Goal: Task Accomplishment & Management: Use online tool/utility

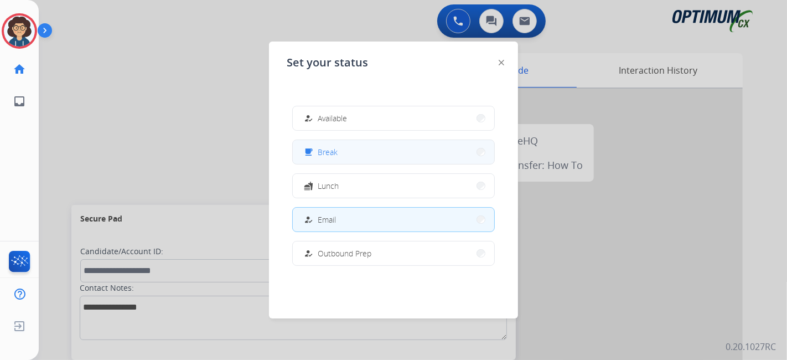
click at [338, 161] on button "free_breakfast Break" at bounding box center [394, 152] width 202 height 24
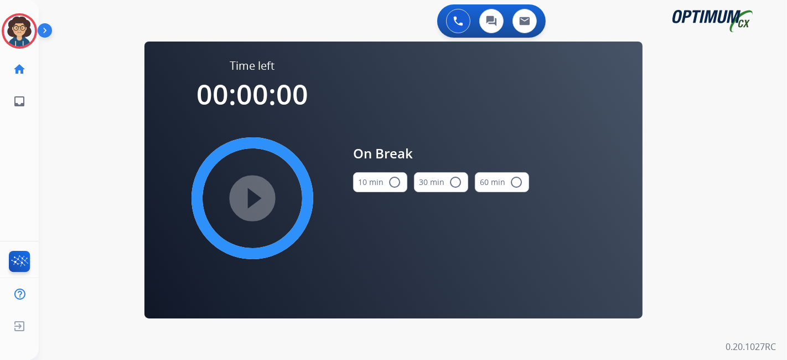
drag, startPoint x: 367, startPoint y: 185, endPoint x: 350, endPoint y: 191, distance: 17.7
click at [367, 185] on button "10 min radio_button_unchecked" at bounding box center [380, 182] width 54 height 20
click at [259, 205] on mat-icon "play_circle_filled" at bounding box center [252, 198] width 13 height 13
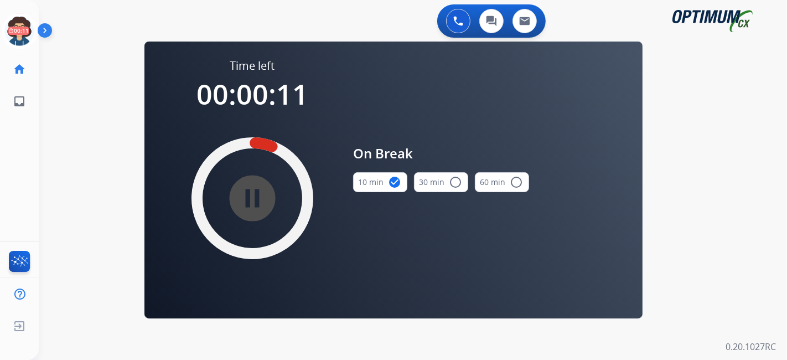
click at [71, 105] on div "0 Voice Interactions 0 Chat Interactions 0 Email Interactions swap_horiz Break …" at bounding box center [413, 180] width 749 height 360
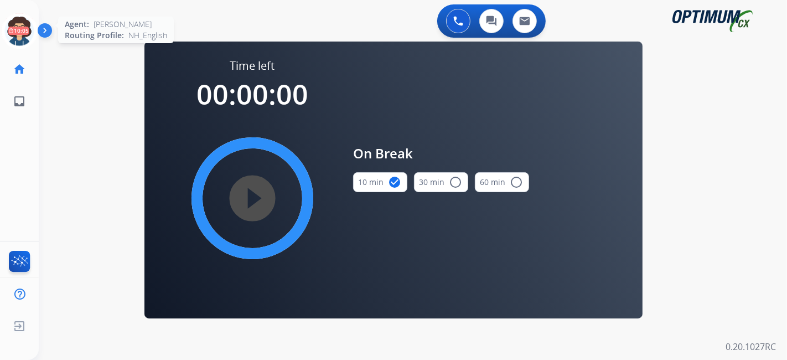
click at [13, 29] on icon at bounding box center [20, 31] width 36 height 36
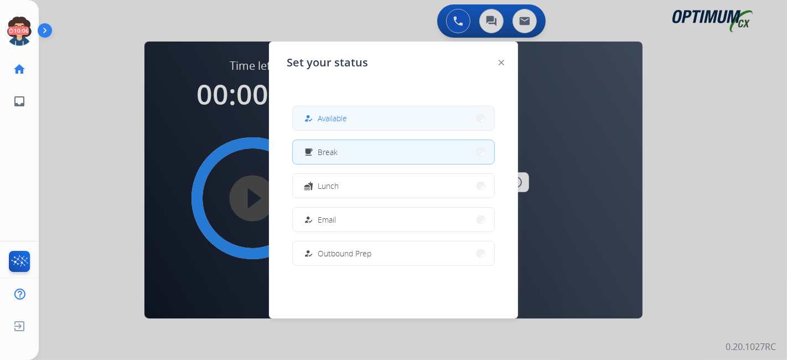
click at [337, 108] on button "how_to_reg Available" at bounding box center [394, 118] width 202 height 24
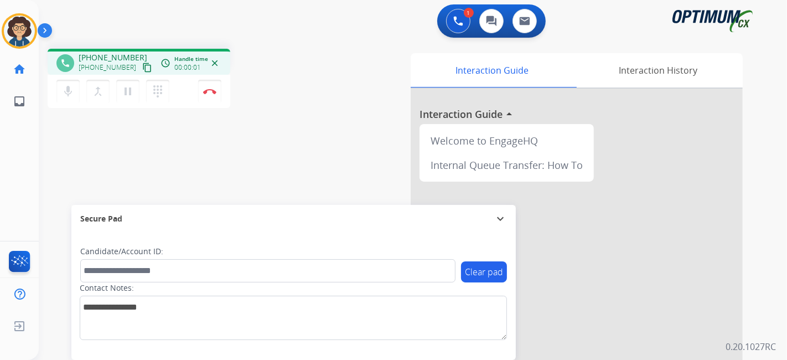
click at [142, 68] on mat-icon "content_copy" at bounding box center [147, 68] width 10 height 10
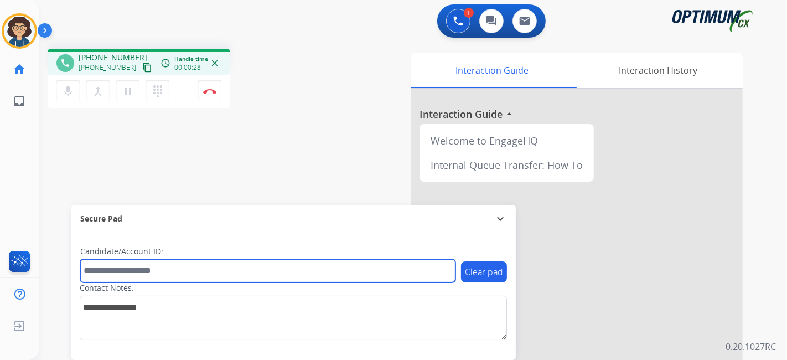
click at [181, 271] on input "text" at bounding box center [267, 270] width 375 height 23
paste input "*******"
type input "*******"
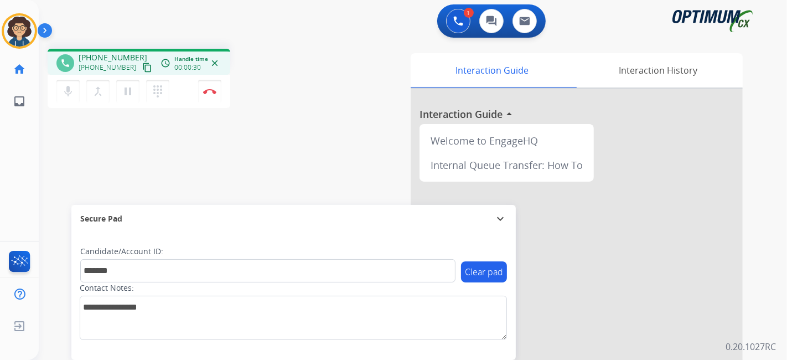
click at [282, 160] on div "phone [PHONE_NUMBER] [PHONE_NUMBER] content_copy access_time Call metrics Queue…" at bounding box center [400, 271] width 722 height 462
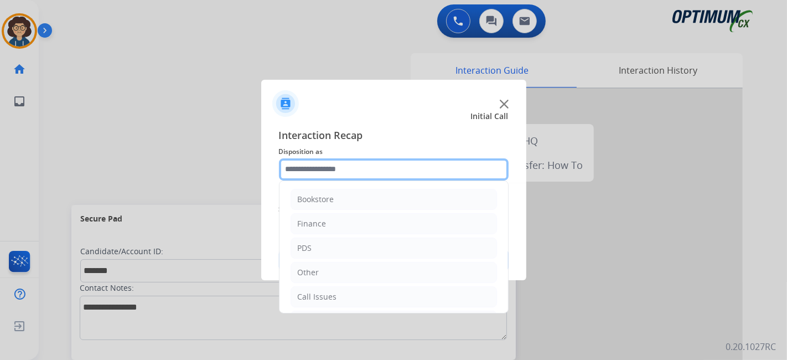
click at [344, 168] on input "text" at bounding box center [394, 169] width 230 height 22
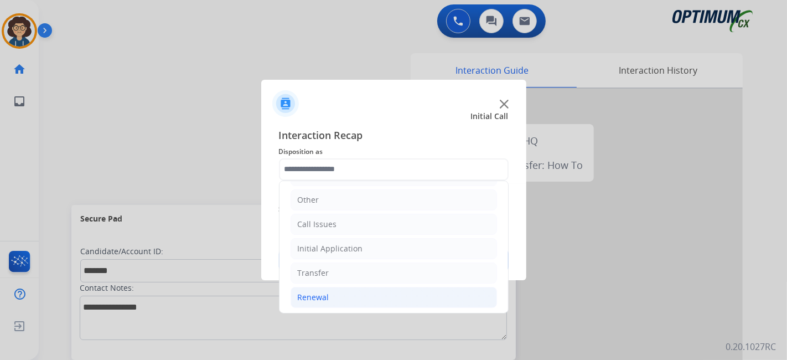
click at [377, 289] on li "Renewal" at bounding box center [394, 297] width 207 height 21
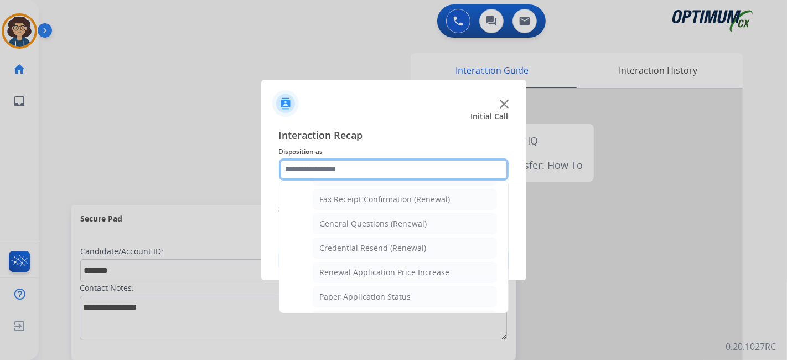
scroll to position [312, 0]
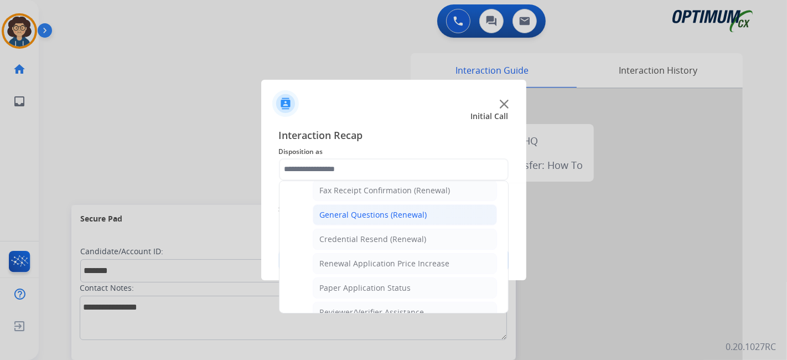
click at [430, 210] on li "General Questions (Renewal)" at bounding box center [405, 214] width 184 height 21
type input "**********"
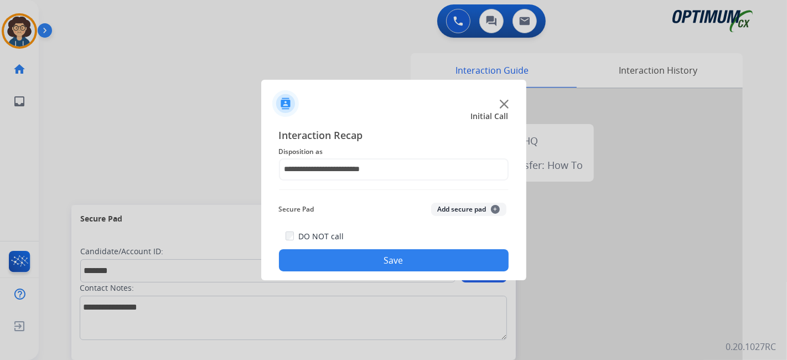
click at [454, 208] on button "Add secure pad +" at bounding box center [468, 209] width 75 height 13
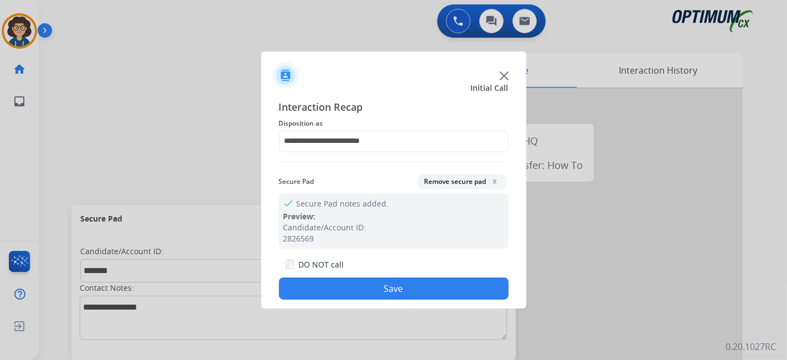
click at [397, 281] on button "Save" at bounding box center [394, 288] width 230 height 22
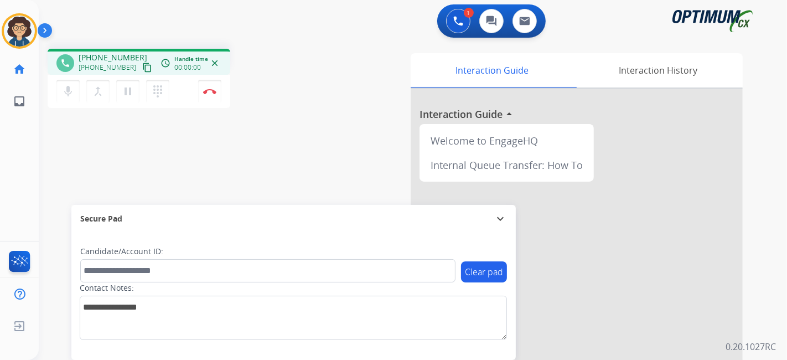
click at [142, 70] on mat-icon "content_copy" at bounding box center [147, 68] width 10 height 10
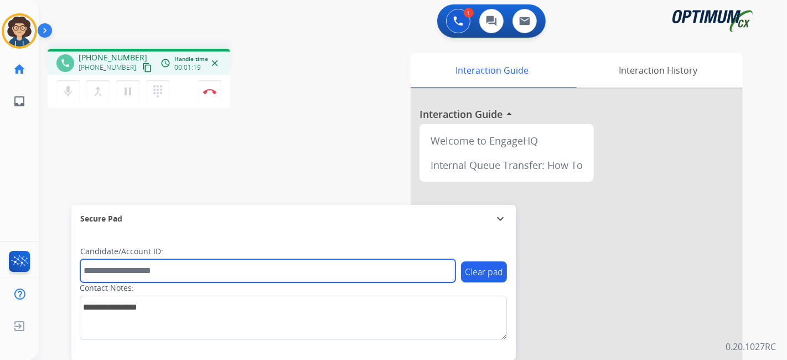
click at [195, 265] on input "text" at bounding box center [267, 270] width 375 height 23
paste input "*******"
type input "*******"
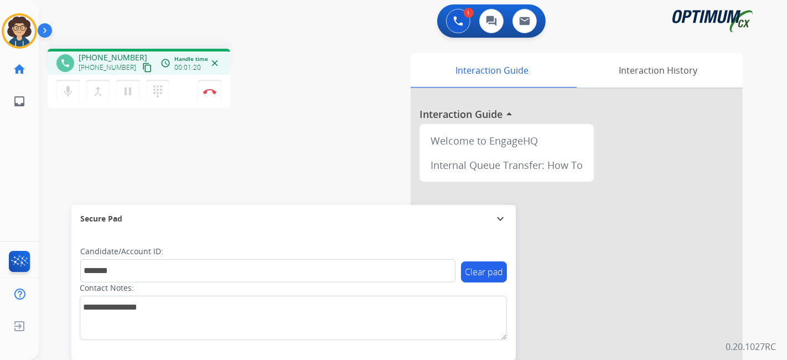
drag, startPoint x: 265, startPoint y: 156, endPoint x: 285, endPoint y: 7, distance: 149.7
click at [267, 153] on div "phone [PHONE_NUMBER] [PHONE_NUMBER] content_copy access_time Call metrics Queue…" at bounding box center [400, 271] width 722 height 462
click at [339, 156] on div "Interaction Guide Interaction History Interaction Guide arrow_drop_up Welcome t…" at bounding box center [537, 277] width 413 height 449
click at [216, 97] on button "Disconnect" at bounding box center [209, 91] width 23 height 23
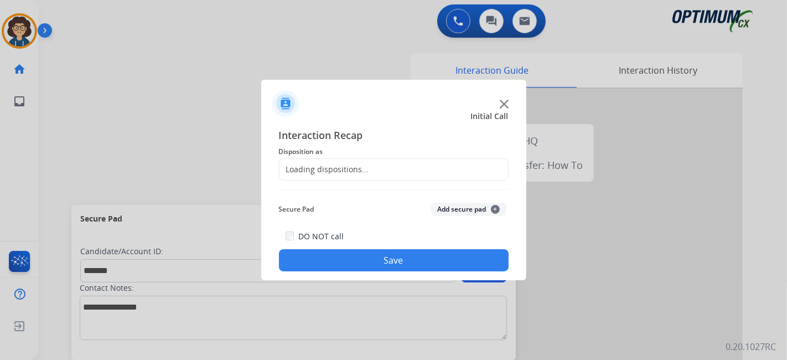
click at [386, 177] on div "Loading dispositions..." at bounding box center [394, 169] width 230 height 22
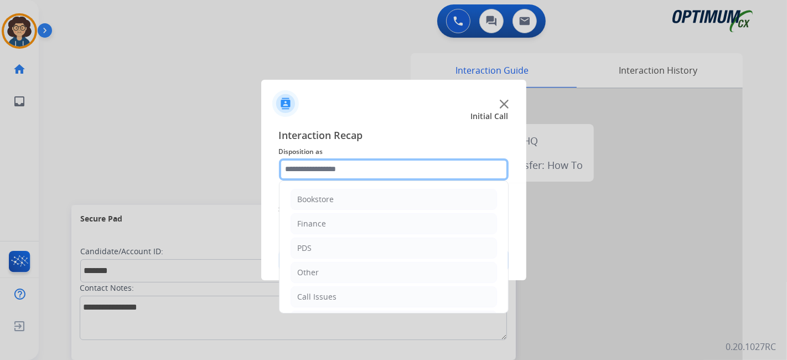
click at [384, 173] on input "text" at bounding box center [394, 169] width 230 height 22
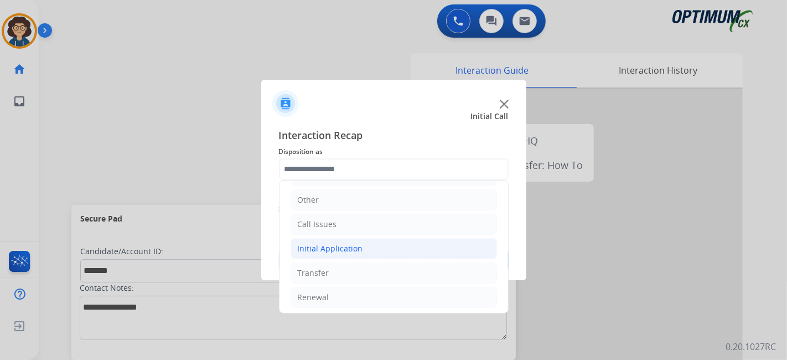
click at [394, 243] on li "Initial Application" at bounding box center [394, 248] width 207 height 21
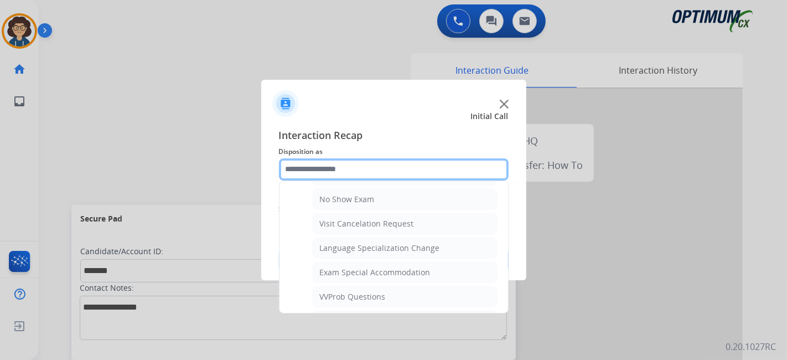
scroll to position [575, 0]
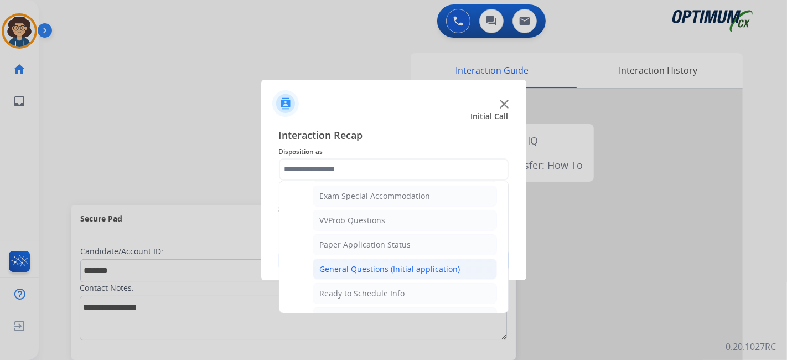
click at [421, 264] on div "General Questions (Initial application)" at bounding box center [390, 269] width 141 height 11
type input "**********"
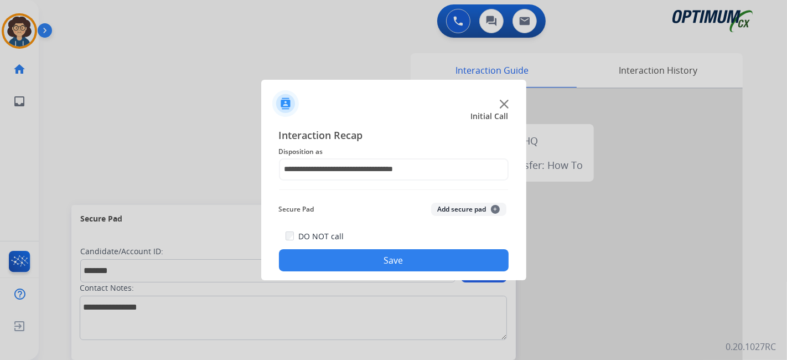
click at [451, 200] on div "Secure Pad Add secure pad +" at bounding box center [394, 209] width 230 height 22
click at [451, 209] on button "Add secure pad +" at bounding box center [468, 209] width 75 height 13
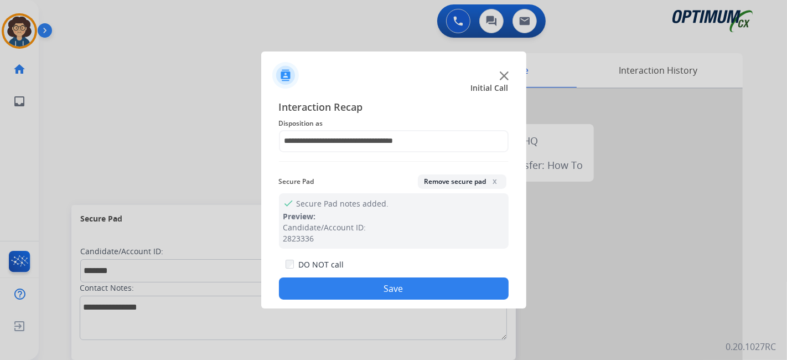
click at [411, 285] on button "Save" at bounding box center [394, 288] width 230 height 22
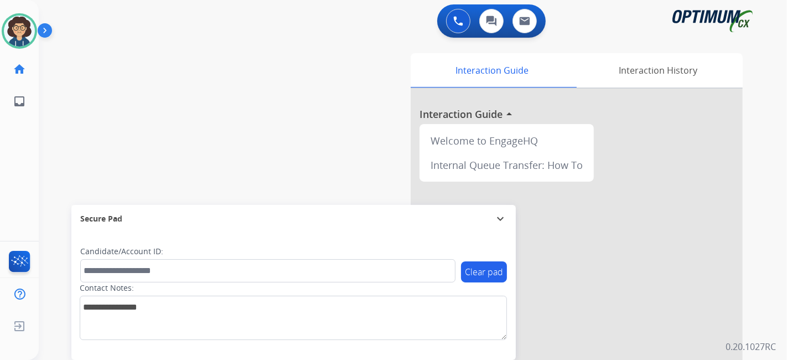
click at [242, 79] on div "swap_horiz Break voice bridge close_fullscreen Connect 3-Way Call merge_type Se…" at bounding box center [400, 271] width 722 height 462
click at [24, 39] on img at bounding box center [19, 31] width 31 height 31
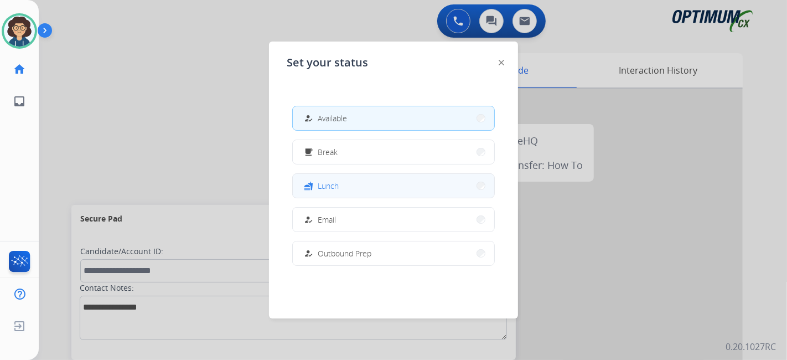
click at [378, 187] on button "fastfood Lunch" at bounding box center [394, 186] width 202 height 24
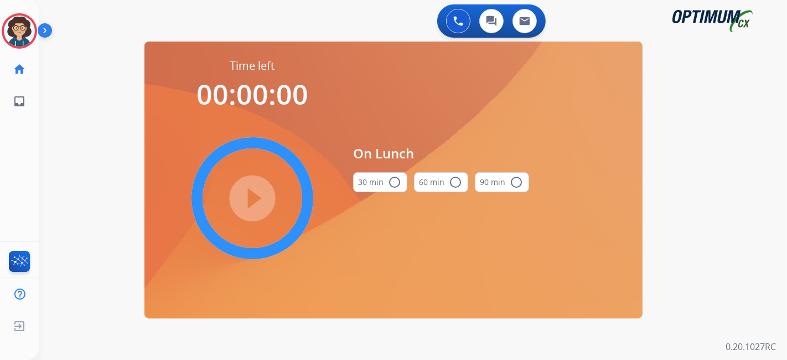
click at [378, 187] on button "30 min radio_button_unchecked" at bounding box center [380, 182] width 54 height 20
click at [259, 201] on mat-icon "play_circle_filled" at bounding box center [252, 198] width 13 height 13
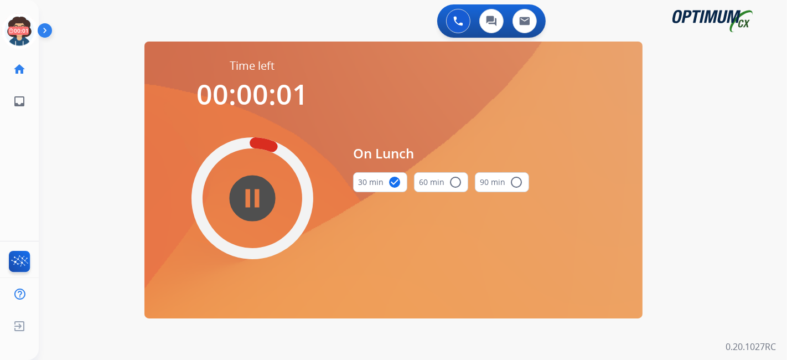
click at [255, 192] on mat-icon "pause_circle_filled" at bounding box center [252, 198] width 13 height 13
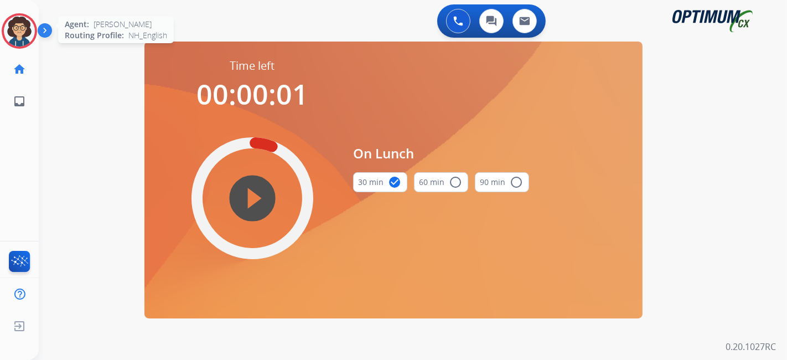
click at [32, 33] on img at bounding box center [19, 31] width 31 height 31
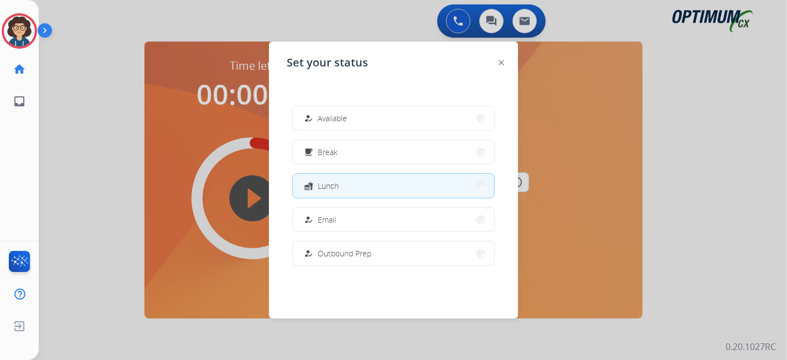
click at [440, 137] on div "how_to_reg Available free_breakfast Break fastfood Lunch how_to_reg Email how_t…" at bounding box center [394, 185] width 214 height 177
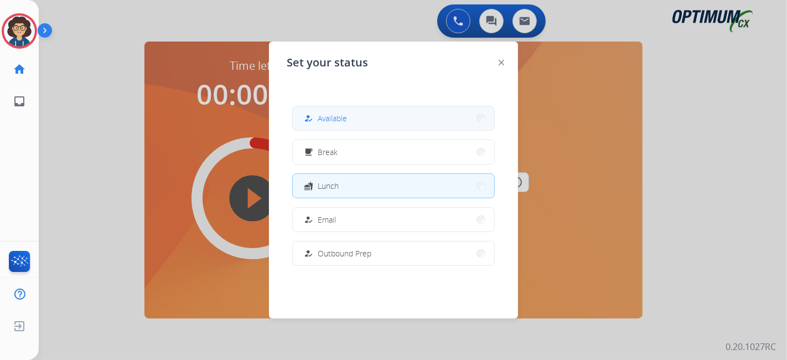
click at [415, 123] on button "how_to_reg Available" at bounding box center [394, 118] width 202 height 24
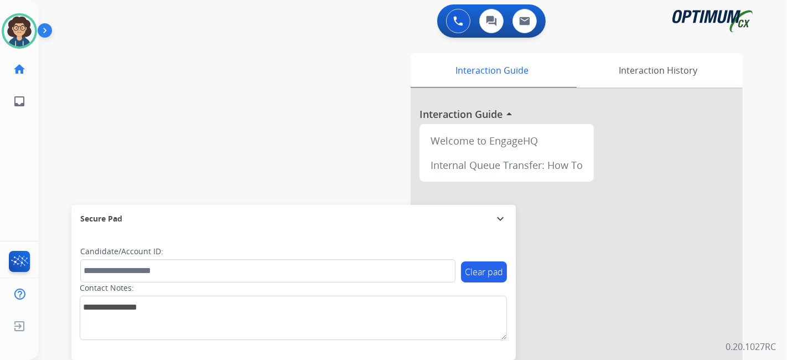
click at [223, 117] on div "swap_horiz Break voice bridge close_fullscreen Connect 3-Way Call merge_type Se…" at bounding box center [400, 271] width 722 height 462
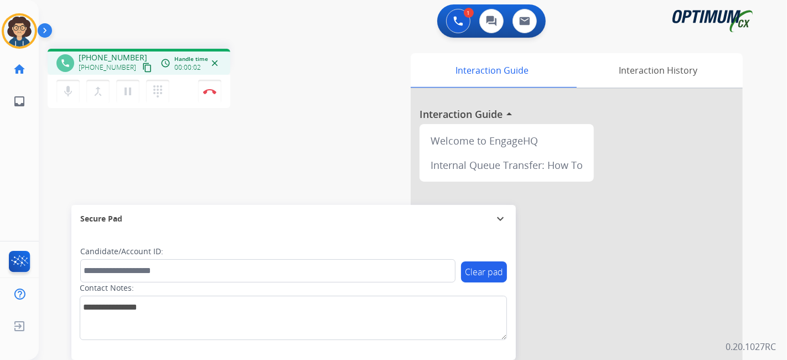
click at [142, 67] on mat-icon "content_copy" at bounding box center [147, 68] width 10 height 10
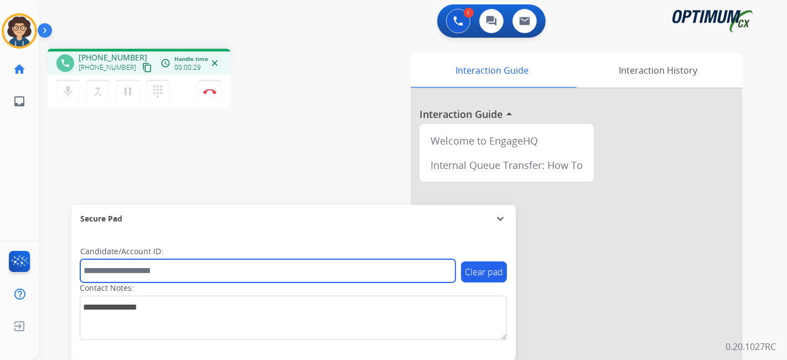
click at [177, 277] on input "text" at bounding box center [267, 270] width 375 height 23
paste input "*******"
type input "*******"
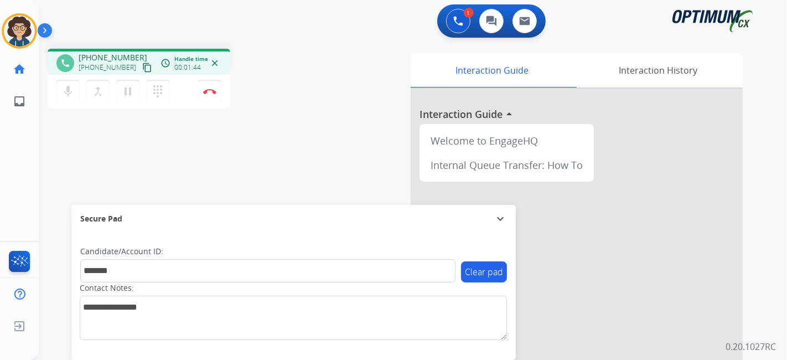
drag, startPoint x: 321, startPoint y: 84, endPoint x: 311, endPoint y: 47, distance: 38.0
click at [318, 69] on div "phone [PHONE_NUMBER] [PHONE_NUMBER] content_copy access_time Call metrics Queue…" at bounding box center [187, 80] width 279 height 63
click at [218, 94] on button "Disconnect" at bounding box center [209, 91] width 23 height 23
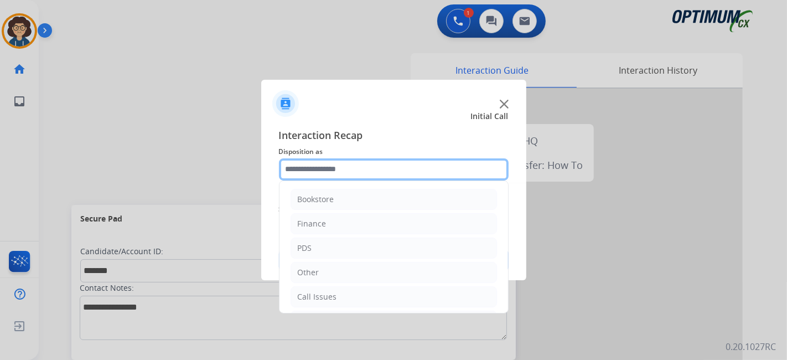
click at [411, 172] on input "text" at bounding box center [394, 169] width 230 height 22
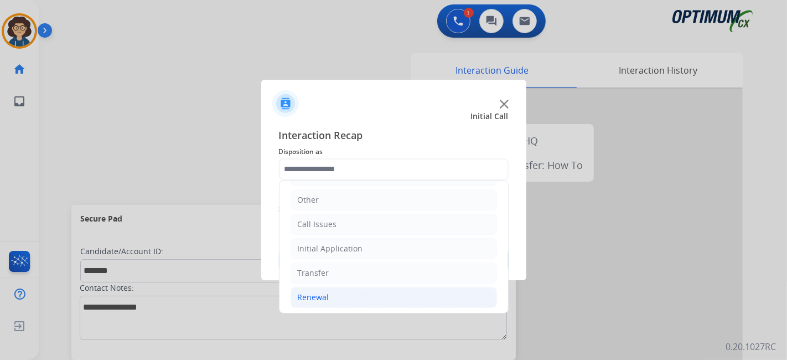
click at [388, 303] on li "Renewal" at bounding box center [394, 297] width 207 height 21
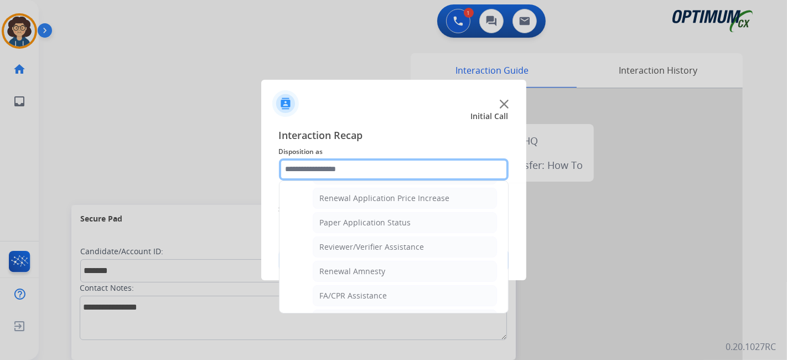
scroll to position [361, 0]
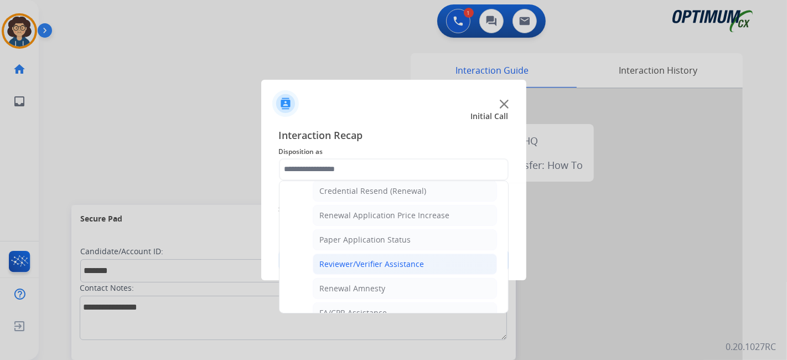
click at [430, 257] on li "Reviewer/Verifier Assistance" at bounding box center [405, 264] width 184 height 21
type input "**********"
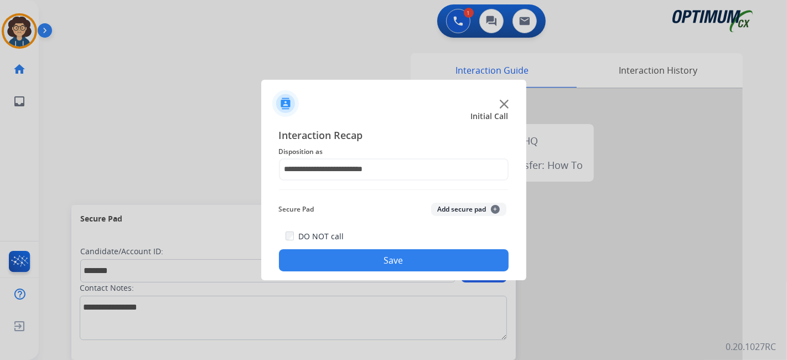
click at [453, 200] on div "Secure Pad Add secure pad +" at bounding box center [394, 209] width 230 height 22
click at [455, 212] on button "Add secure pad +" at bounding box center [468, 209] width 75 height 13
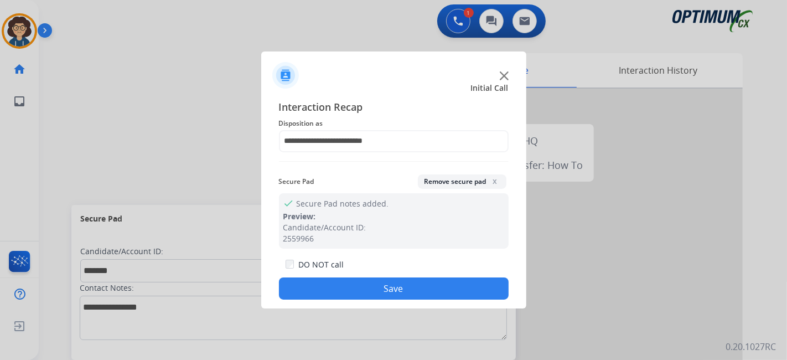
drag, startPoint x: 388, startPoint y: 286, endPoint x: 289, endPoint y: 20, distance: 284.0
click at [386, 282] on button "Save" at bounding box center [394, 288] width 230 height 22
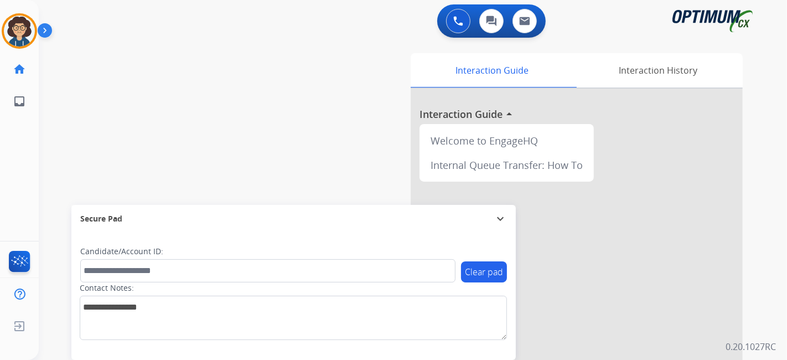
click at [200, 113] on div "swap_horiz Break voice bridge close_fullscreen Connect 3-Way Call merge_type Se…" at bounding box center [400, 271] width 722 height 462
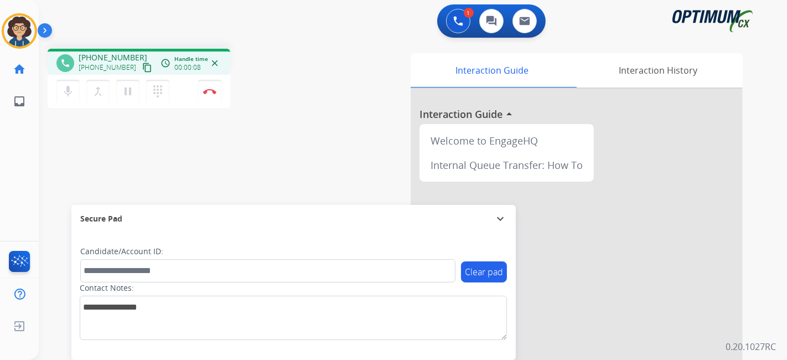
click at [142, 69] on mat-icon "content_copy" at bounding box center [147, 68] width 10 height 10
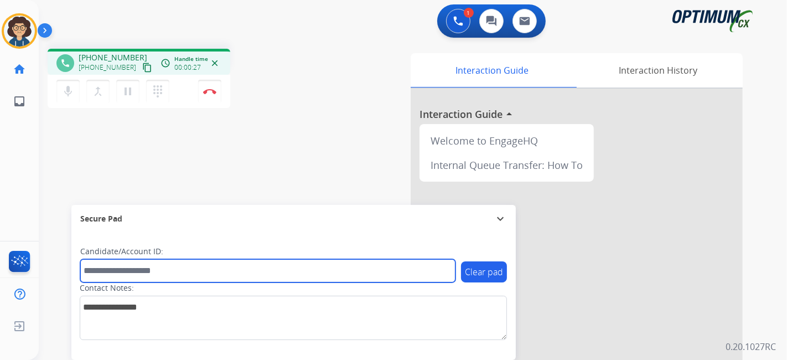
click at [162, 271] on input "text" at bounding box center [267, 270] width 375 height 23
paste input "*******"
type input "*******"
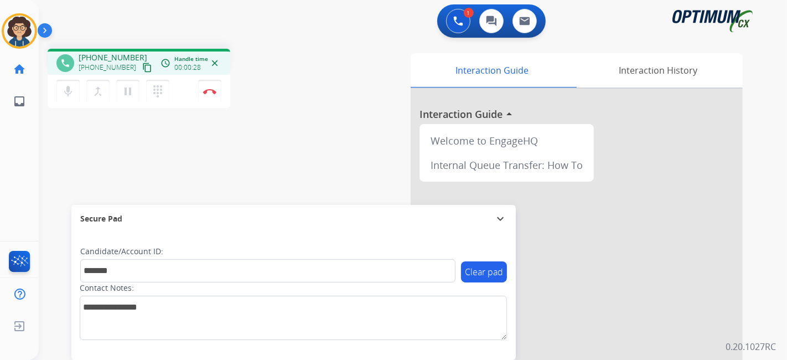
drag, startPoint x: 242, startPoint y: 160, endPoint x: 258, endPoint y: 9, distance: 151.4
click at [242, 160] on div "phone [PHONE_NUMBER] [PHONE_NUMBER] content_copy access_time Call metrics Queue…" at bounding box center [400, 271] width 722 height 462
click at [310, 94] on div "phone [PHONE_NUMBER] [PHONE_NUMBER] content_copy access_time Call metrics Queue…" at bounding box center [187, 80] width 279 height 63
click at [215, 92] on img at bounding box center [209, 92] width 13 height 6
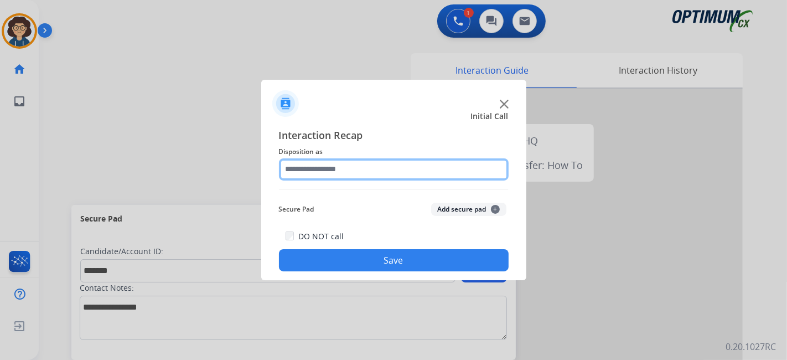
click at [355, 165] on input "text" at bounding box center [394, 169] width 230 height 22
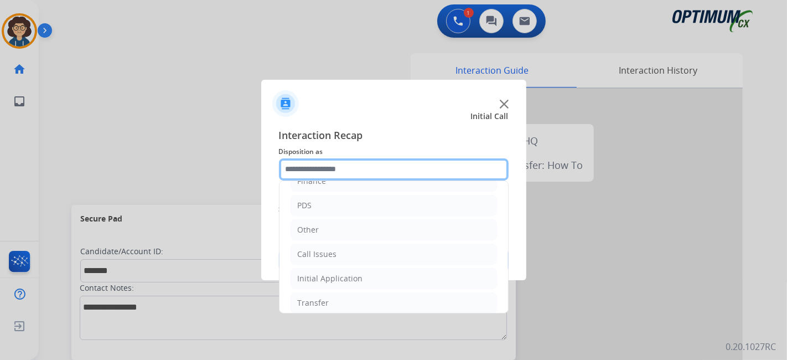
scroll to position [73, 0]
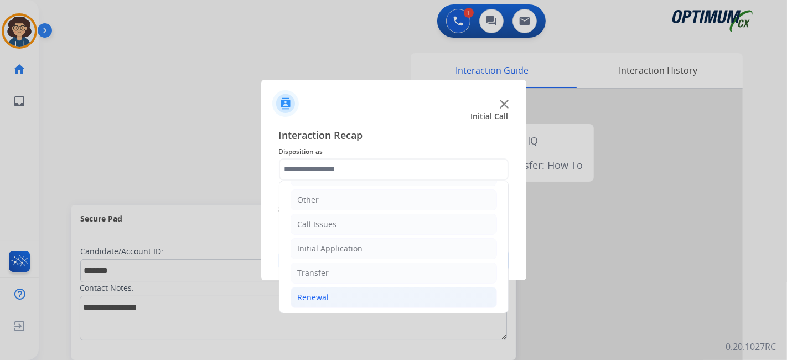
click at [382, 294] on li "Renewal" at bounding box center [394, 297] width 207 height 21
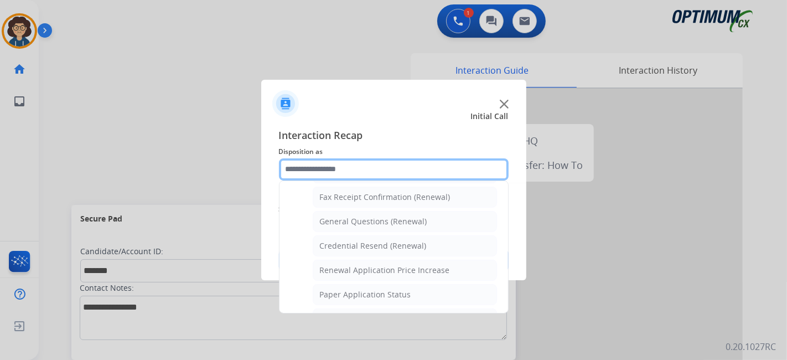
scroll to position [316, 0]
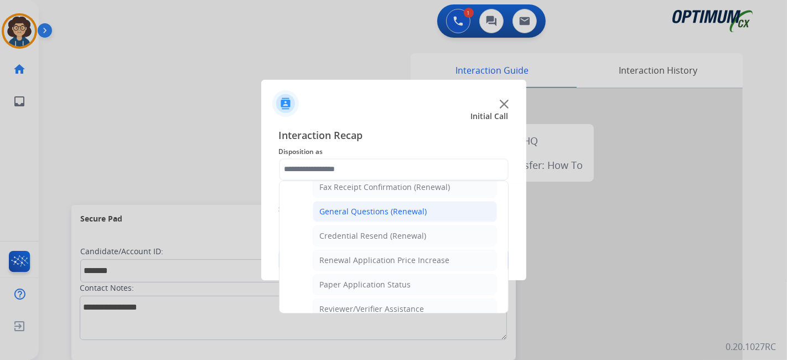
click at [438, 205] on li "General Questions (Renewal)" at bounding box center [405, 211] width 184 height 21
type input "**********"
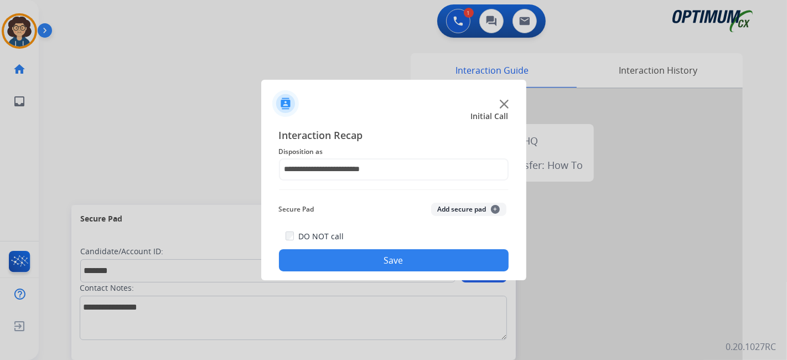
click at [462, 211] on button "Add secure pad +" at bounding box center [468, 209] width 75 height 13
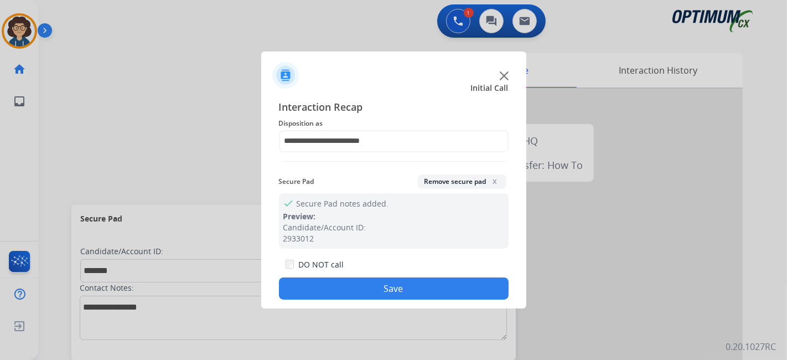
drag, startPoint x: 394, startPoint y: 287, endPoint x: 259, endPoint y: 4, distance: 313.8
click at [390, 279] on button "Save" at bounding box center [394, 288] width 230 height 22
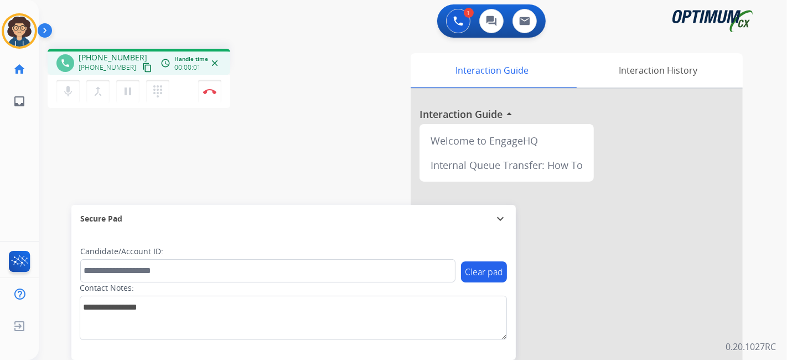
click at [142, 64] on mat-icon "content_copy" at bounding box center [147, 68] width 10 height 10
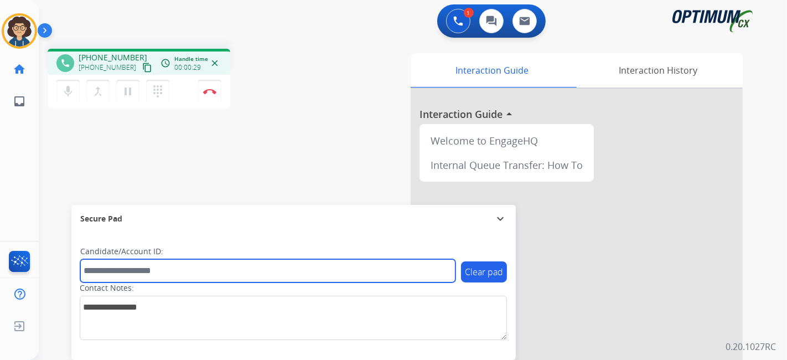
click at [189, 270] on input "text" at bounding box center [267, 270] width 375 height 23
paste input "*******"
type input "*******"
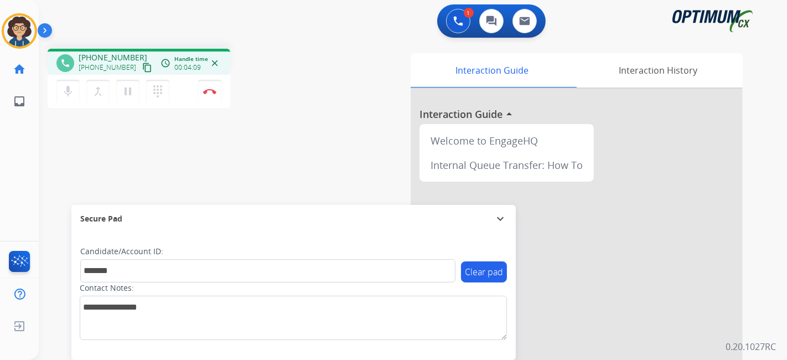
click at [308, 176] on div "phone [PHONE_NUMBER] [PHONE_NUMBER] content_copy access_time Call metrics Queue…" at bounding box center [400, 271] width 722 height 462
click at [212, 94] on img at bounding box center [209, 92] width 13 height 6
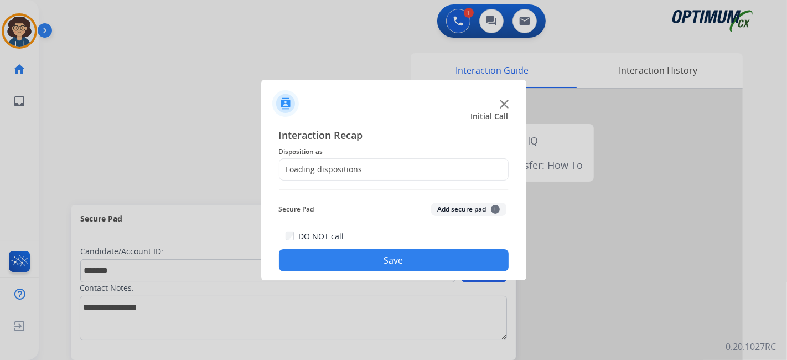
click at [418, 163] on div "Loading dispositions..." at bounding box center [394, 169] width 230 height 22
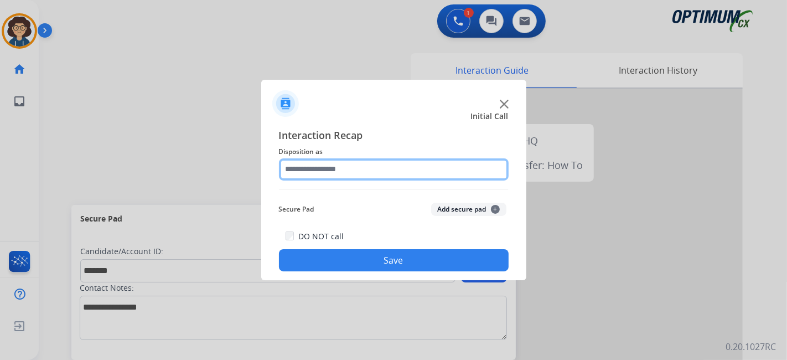
click at [399, 172] on input "text" at bounding box center [394, 169] width 230 height 22
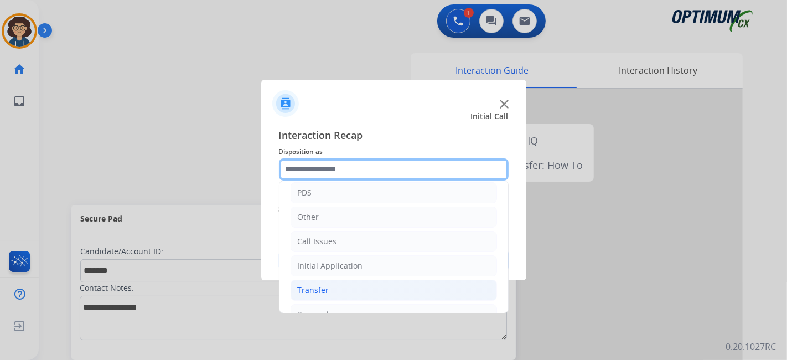
scroll to position [73, 0]
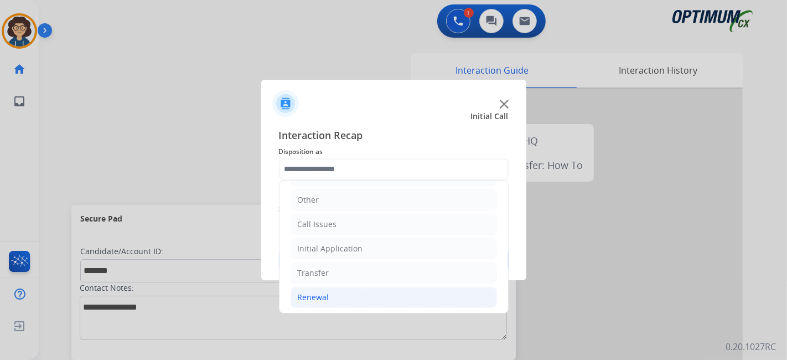
click at [361, 287] on li "Renewal" at bounding box center [394, 297] width 207 height 21
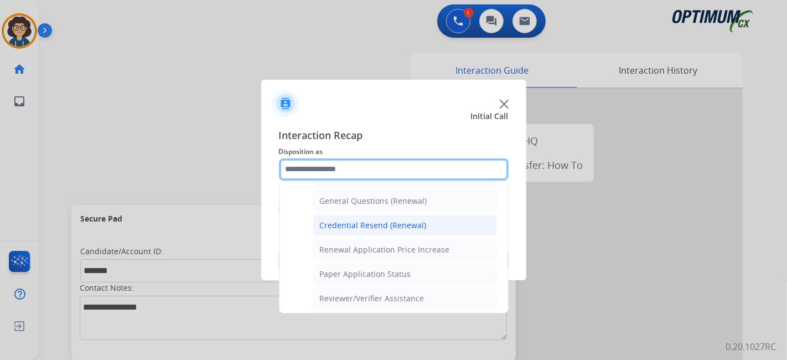
scroll to position [324, 0]
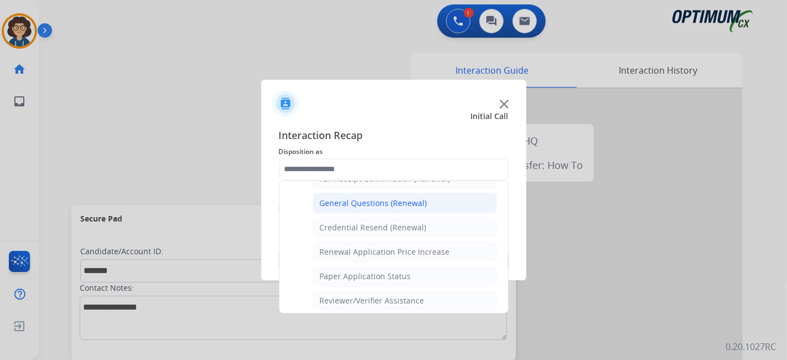
click at [430, 206] on li "General Questions (Renewal)" at bounding box center [405, 203] width 184 height 21
type input "**********"
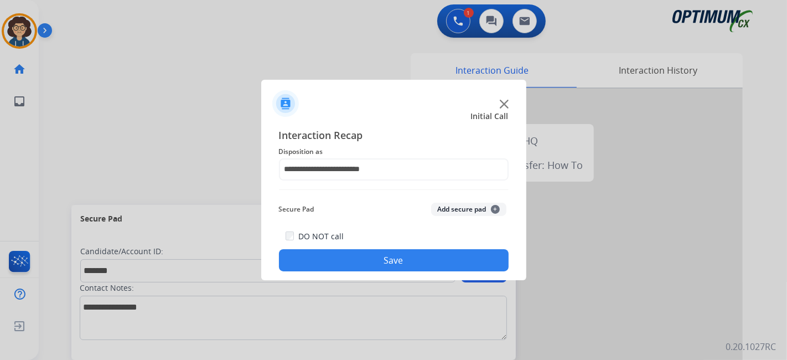
click at [453, 210] on button "Add secure pad +" at bounding box center [468, 209] width 75 height 13
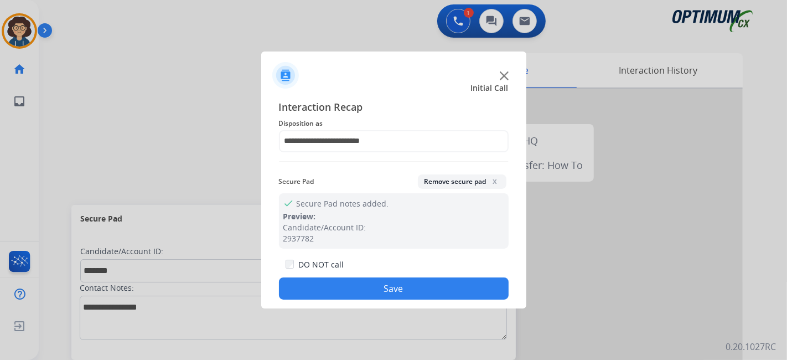
click at [389, 287] on button "Save" at bounding box center [394, 288] width 230 height 22
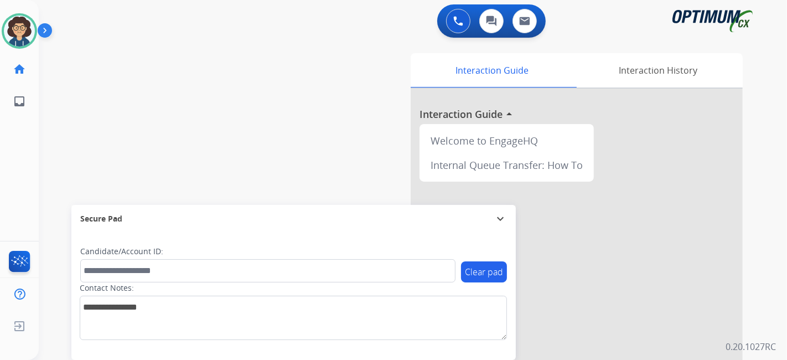
click at [187, 94] on div "swap_horiz Break voice bridge close_fullscreen Connect 3-Way Call merge_type Se…" at bounding box center [400, 271] width 722 height 462
click at [95, 131] on div "swap_horiz Break voice bridge close_fullscreen Connect 3-Way Call merge_type Se…" at bounding box center [400, 271] width 722 height 462
click at [315, 214] on div "Secure Pad" at bounding box center [293, 218] width 427 height 19
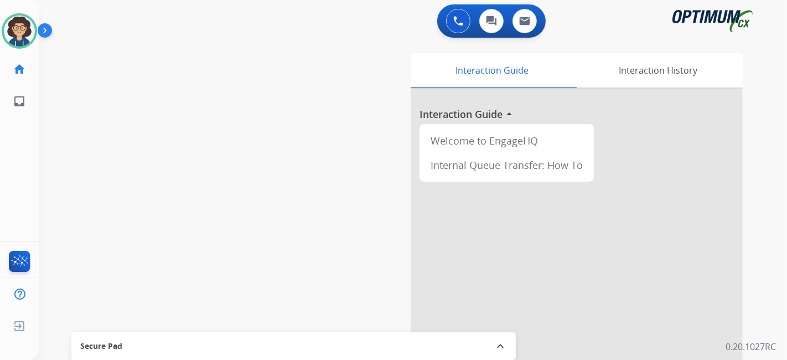
click at [441, 336] on div "Secure Pad expand_less" at bounding box center [293, 346] width 445 height 28
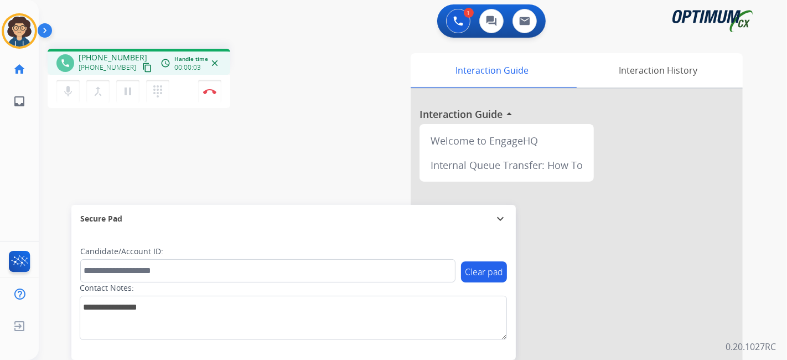
click at [142, 69] on mat-icon "content_copy" at bounding box center [147, 68] width 10 height 10
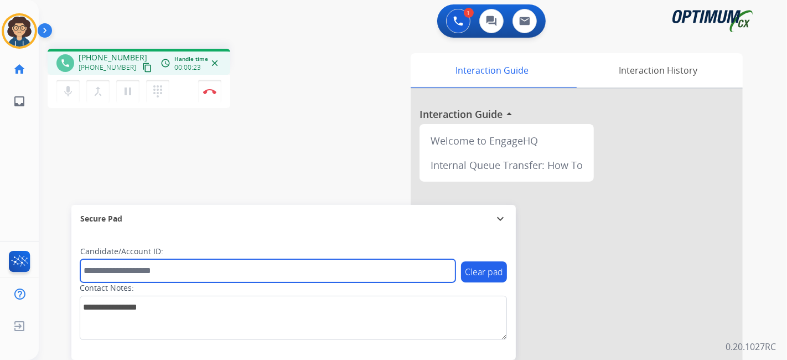
click at [210, 273] on input "text" at bounding box center [267, 270] width 375 height 23
paste input "*******"
type input "*******"
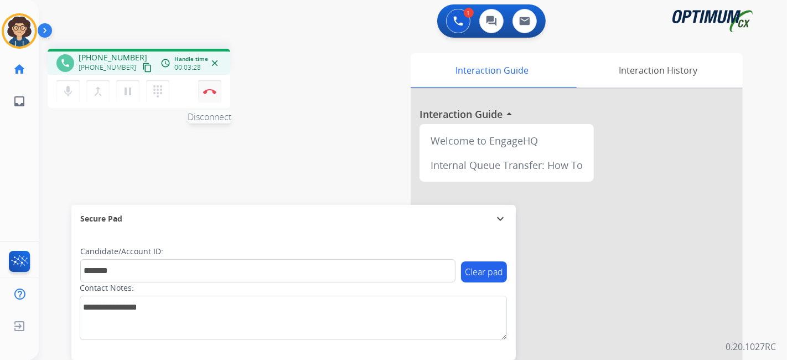
click at [218, 94] on button "Disconnect" at bounding box center [209, 91] width 23 height 23
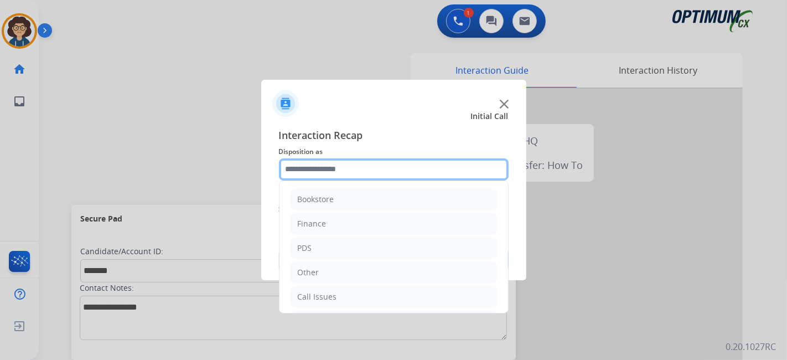
drag, startPoint x: 437, startPoint y: 175, endPoint x: 429, endPoint y: 176, distance: 8.9
click at [436, 175] on input "text" at bounding box center [394, 169] width 230 height 22
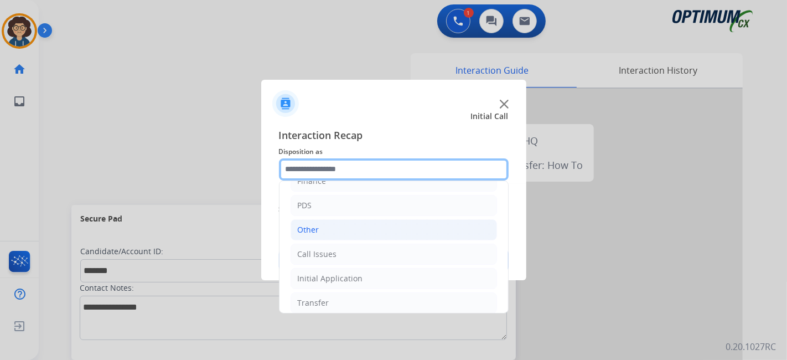
scroll to position [73, 0]
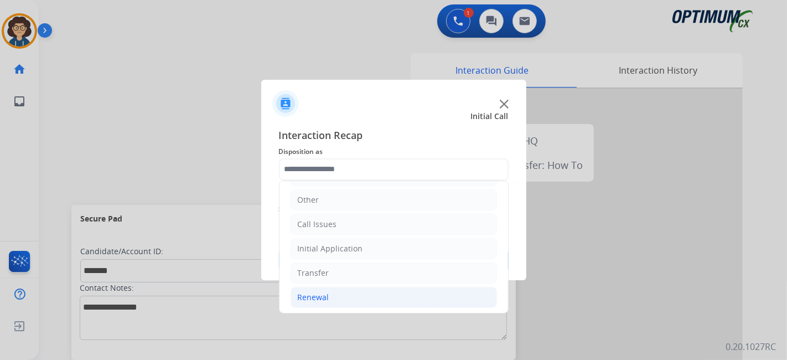
click at [343, 289] on li "Renewal" at bounding box center [394, 297] width 207 height 21
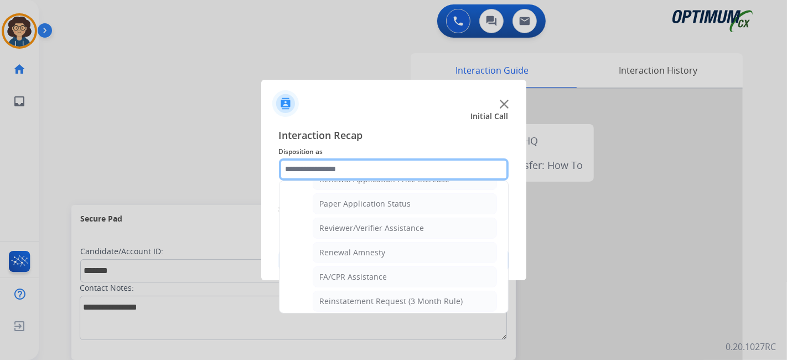
scroll to position [369, 0]
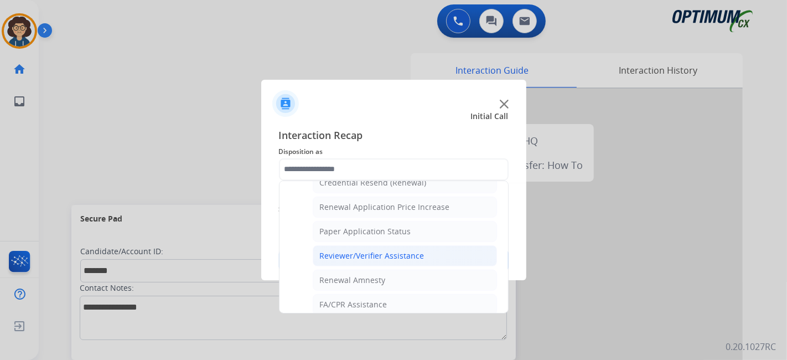
click at [468, 259] on li "Reviewer/Verifier Assistance" at bounding box center [405, 255] width 184 height 21
type input "**********"
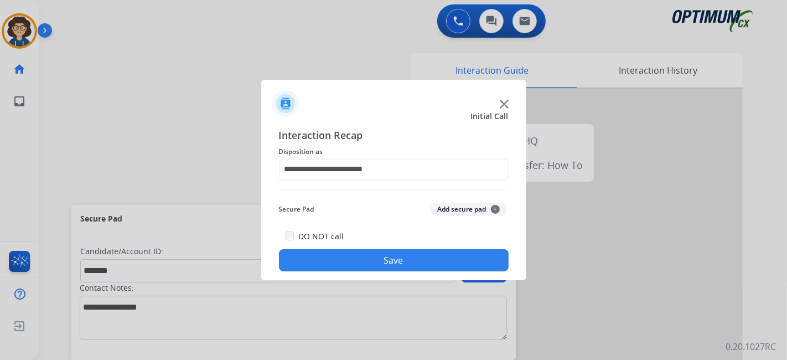
drag, startPoint x: 470, startPoint y: 211, endPoint x: 420, endPoint y: 271, distance: 77.5
click at [470, 215] on button "Add secure pad +" at bounding box center [468, 209] width 75 height 13
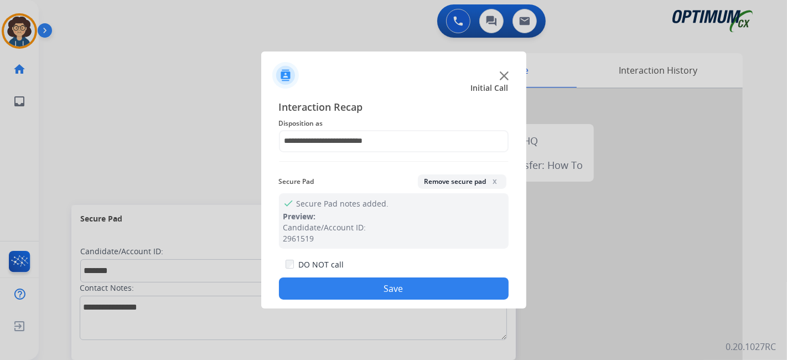
drag, startPoint x: 408, startPoint y: 281, endPoint x: 290, endPoint y: 178, distance: 157.0
click at [405, 281] on button "Save" at bounding box center [394, 288] width 230 height 22
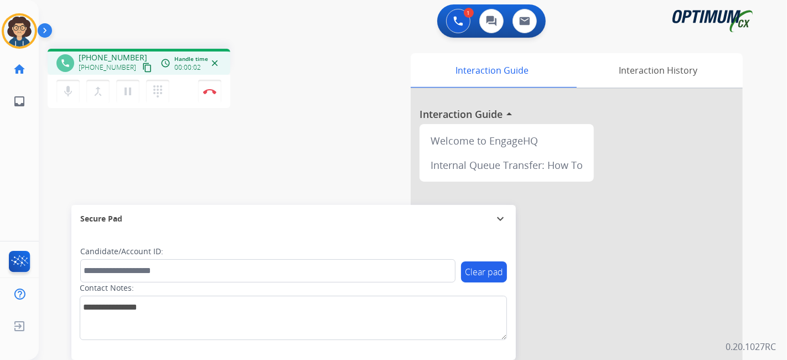
click at [142, 67] on mat-icon "content_copy" at bounding box center [147, 68] width 10 height 10
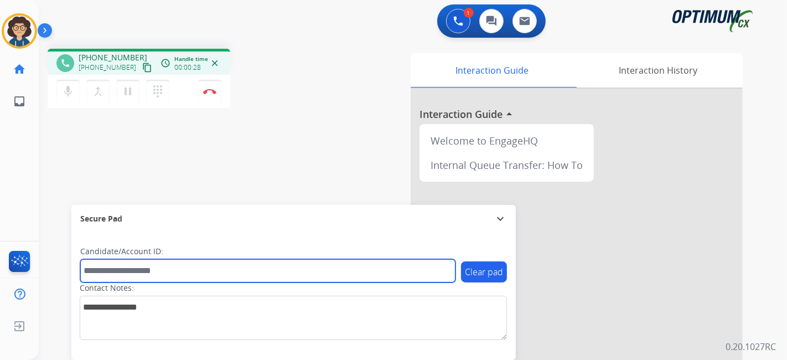
click at [189, 266] on input "text" at bounding box center [267, 270] width 375 height 23
paste input "*******"
type input "*******"
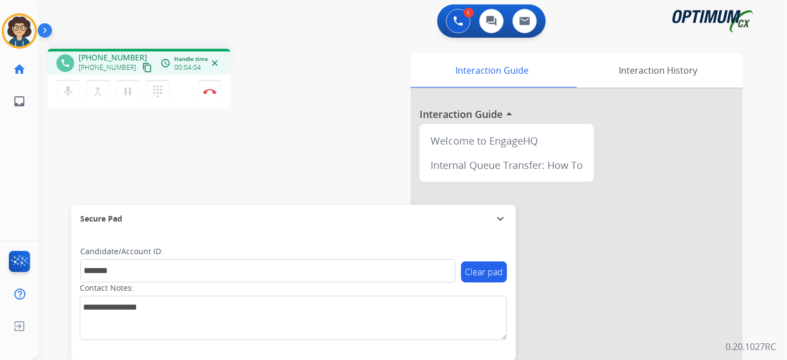
click at [268, 177] on div "phone [PHONE_NUMBER] [PHONE_NUMBER] content_copy access_time Call metrics Queue…" at bounding box center [400, 271] width 722 height 462
click at [209, 91] on img at bounding box center [209, 92] width 13 height 6
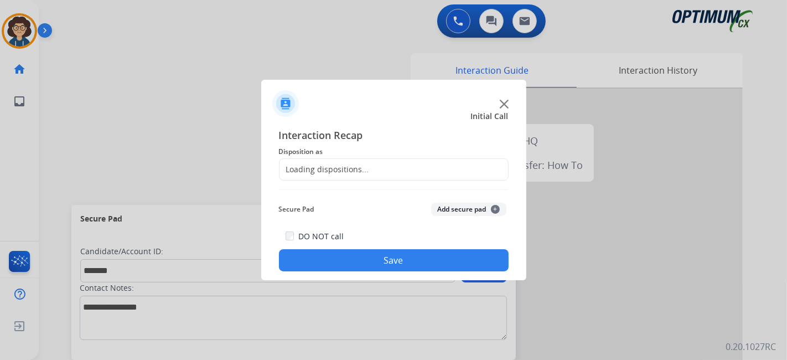
click at [395, 172] on div "Loading dispositions..." at bounding box center [394, 169] width 230 height 22
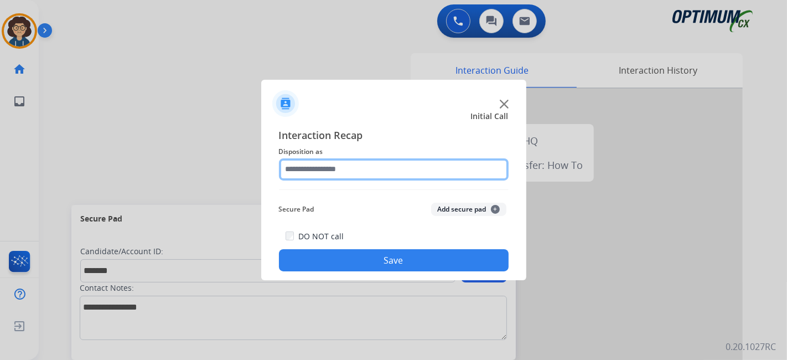
click at [394, 172] on input "text" at bounding box center [394, 169] width 230 height 22
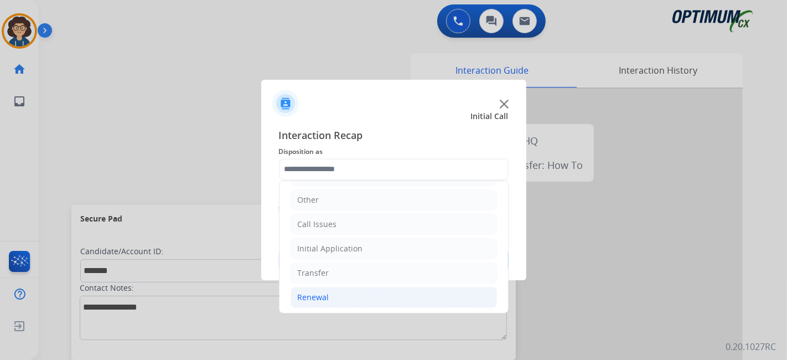
click at [370, 289] on li "Renewal" at bounding box center [394, 297] width 207 height 21
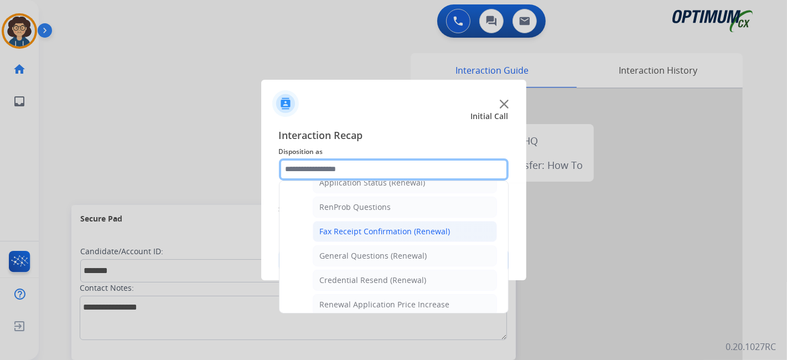
scroll to position [264, 0]
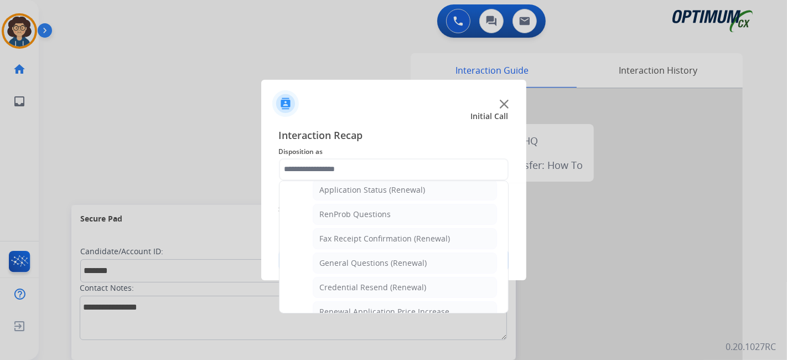
drag, startPoint x: 413, startPoint y: 252, endPoint x: 459, endPoint y: 210, distance: 61.9
click at [413, 253] on li "General Questions (Renewal)" at bounding box center [405, 263] width 184 height 21
type input "**********"
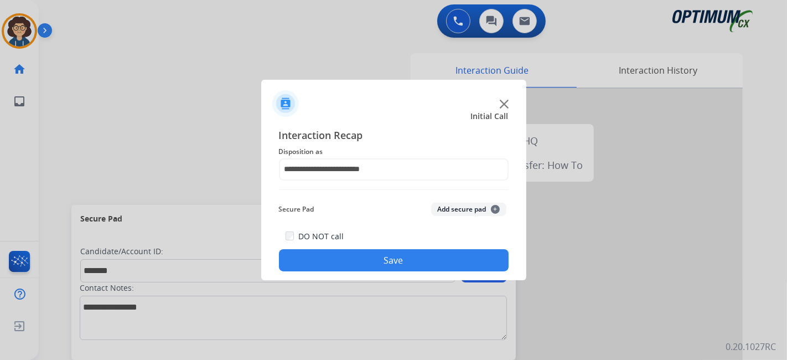
click at [464, 203] on button "Add secure pad +" at bounding box center [468, 209] width 75 height 13
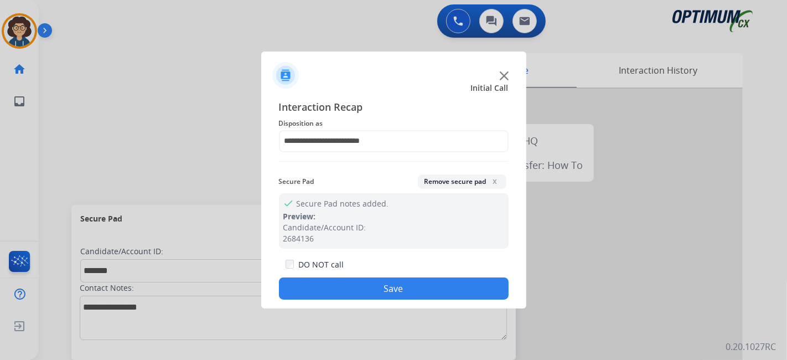
drag, startPoint x: 418, startPoint y: 281, endPoint x: 272, endPoint y: 24, distance: 295.4
click at [411, 273] on div "DO NOT call Save" at bounding box center [394, 279] width 230 height 42
drag, startPoint x: 367, startPoint y: 288, endPoint x: 257, endPoint y: 30, distance: 279.9
click at [367, 285] on button "Save" at bounding box center [394, 288] width 230 height 22
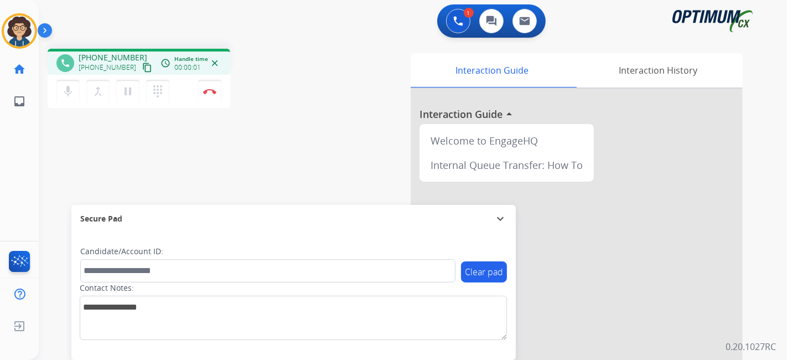
click at [142, 68] on mat-icon "content_copy" at bounding box center [147, 68] width 10 height 10
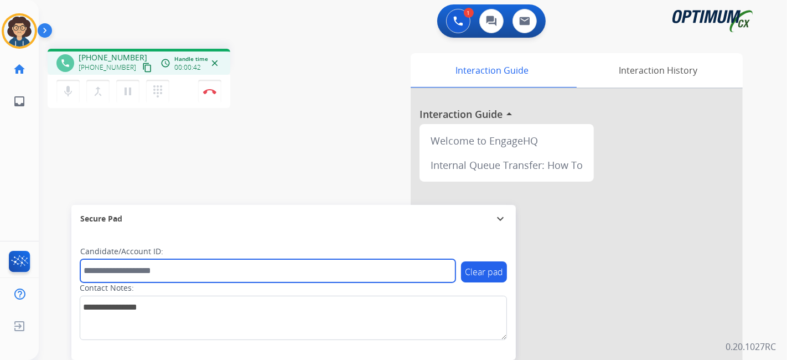
drag, startPoint x: 212, startPoint y: 259, endPoint x: 211, endPoint y: 266, distance: 7.2
click at [211, 266] on input "text" at bounding box center [267, 270] width 375 height 23
paste input "*******"
type input "*******"
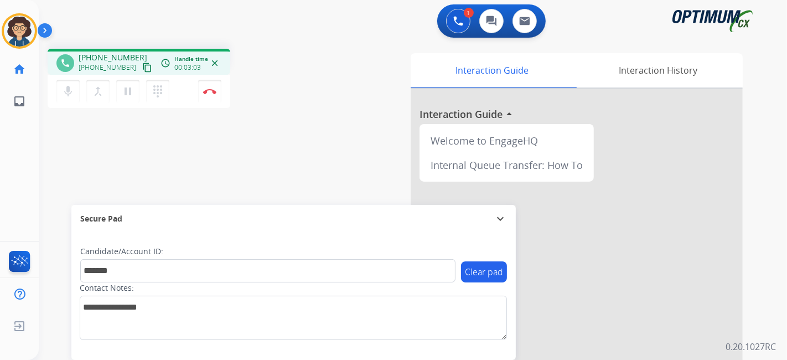
click at [287, 155] on div "phone [PHONE_NUMBER] [PHONE_NUMBER] content_copy access_time Call metrics Queue…" at bounding box center [400, 271] width 722 height 462
click at [214, 95] on button "Disconnect" at bounding box center [209, 91] width 23 height 23
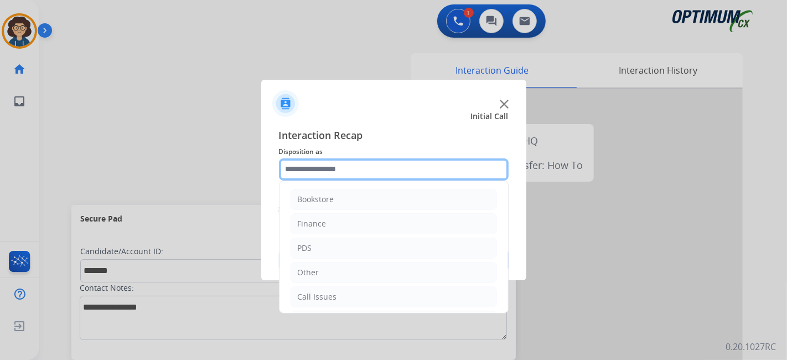
click at [423, 177] on input "text" at bounding box center [394, 169] width 230 height 22
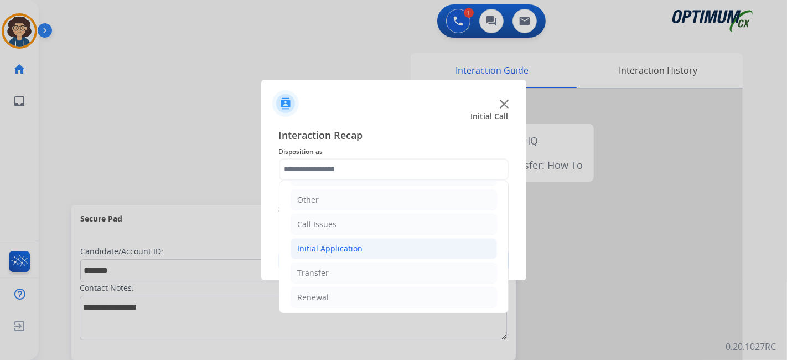
click at [448, 246] on li "Initial Application" at bounding box center [394, 248] width 207 height 21
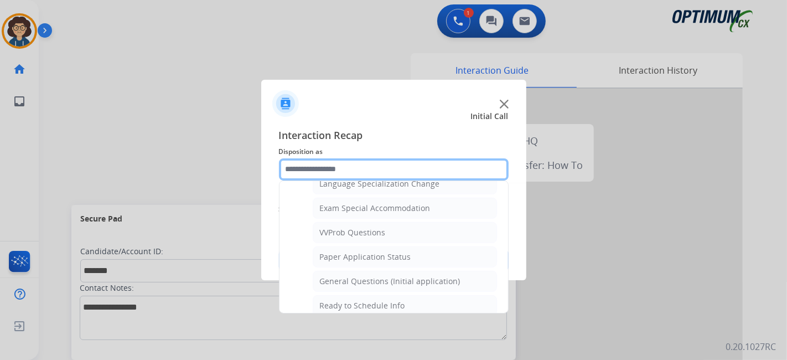
scroll to position [570, 0]
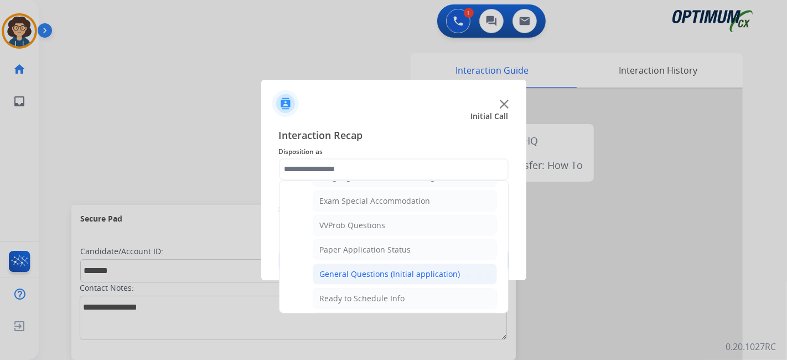
click at [436, 269] on div "General Questions (Initial application)" at bounding box center [390, 274] width 141 height 11
type input "**********"
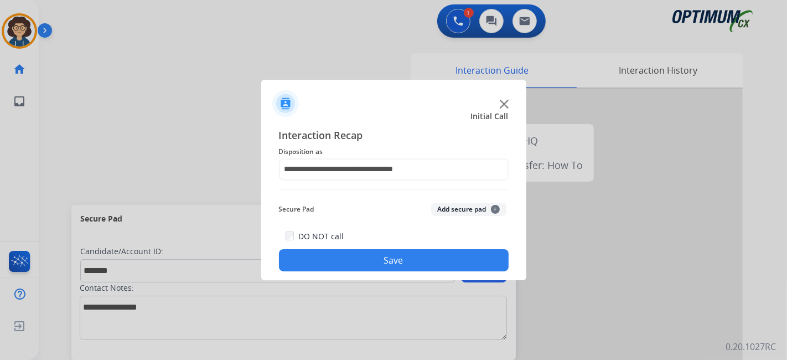
click at [473, 209] on button "Add secure pad +" at bounding box center [468, 209] width 75 height 13
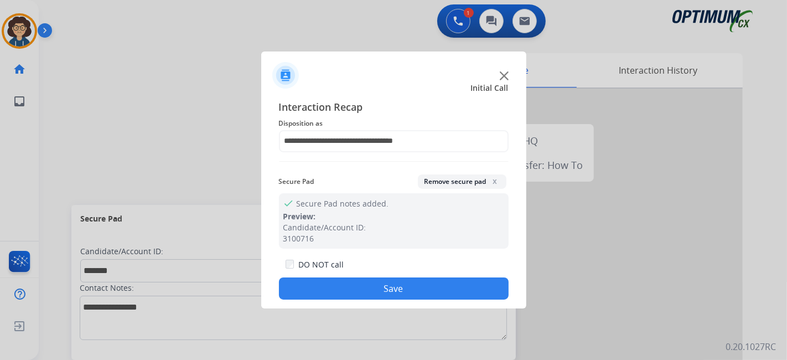
click at [359, 303] on div "**********" at bounding box center [393, 199] width 265 height 219
click at [359, 292] on button "Save" at bounding box center [394, 288] width 230 height 22
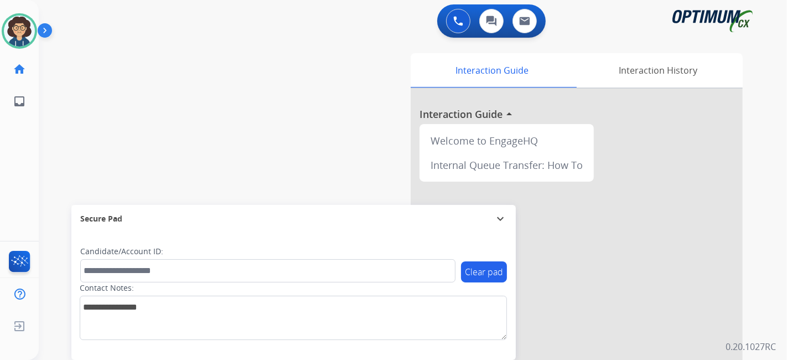
click at [373, 64] on div "Interaction Guide Interaction History Interaction Guide arrow_drop_up Welcome t…" at bounding box center [537, 277] width 413 height 449
click at [231, 121] on div "swap_horiz Break voice bridge close_fullscreen Connect 3-Way Call merge_type Se…" at bounding box center [400, 271] width 722 height 462
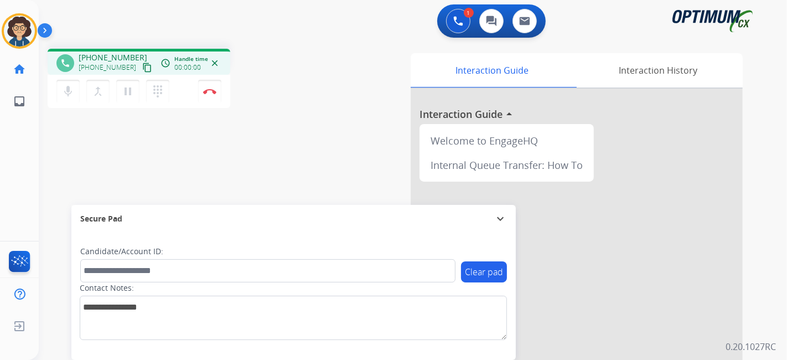
click at [142, 69] on mat-icon "content_copy" at bounding box center [147, 68] width 10 height 10
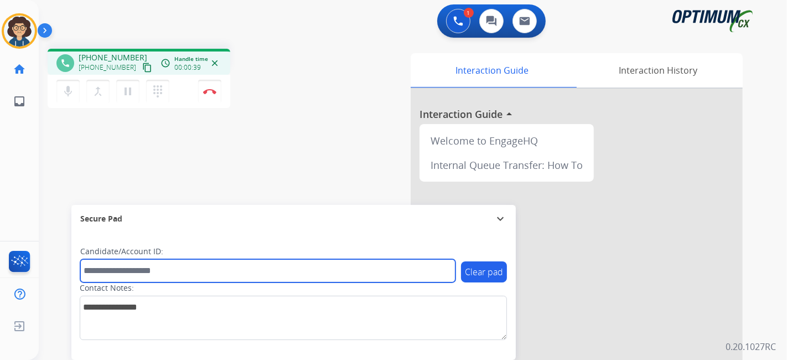
click at [196, 275] on input "text" at bounding box center [267, 270] width 375 height 23
paste input "*******"
type input "*******"
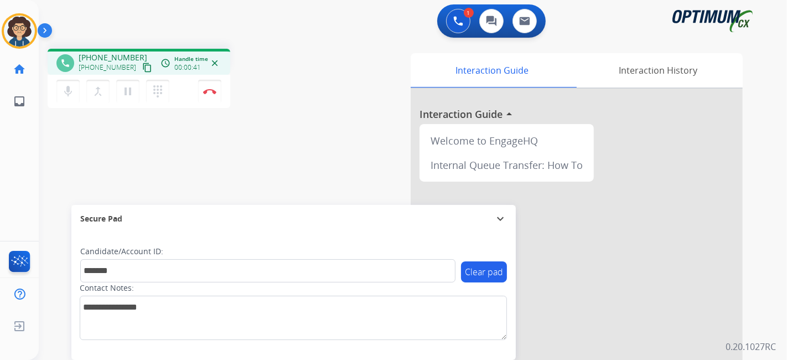
click at [268, 167] on div "phone [PHONE_NUMBER] [PHONE_NUMBER] content_copy access_time Call metrics Queue…" at bounding box center [400, 271] width 722 height 462
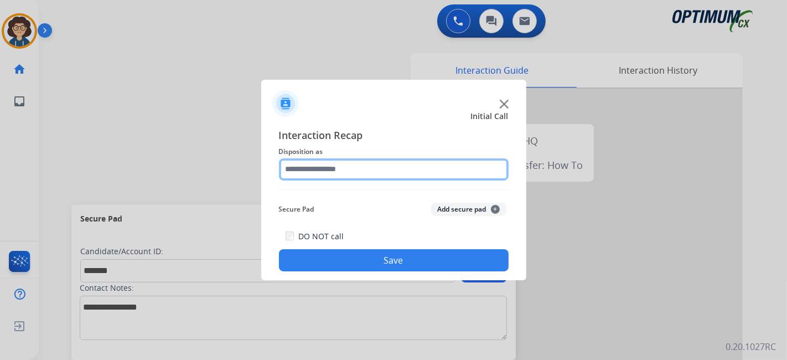
click at [357, 161] on input "text" at bounding box center [394, 169] width 230 height 22
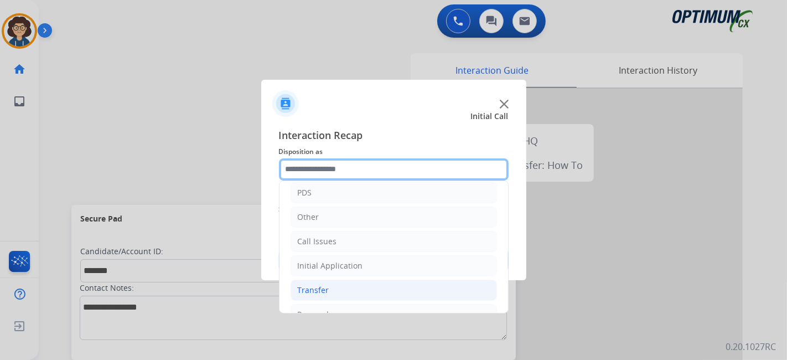
scroll to position [73, 0]
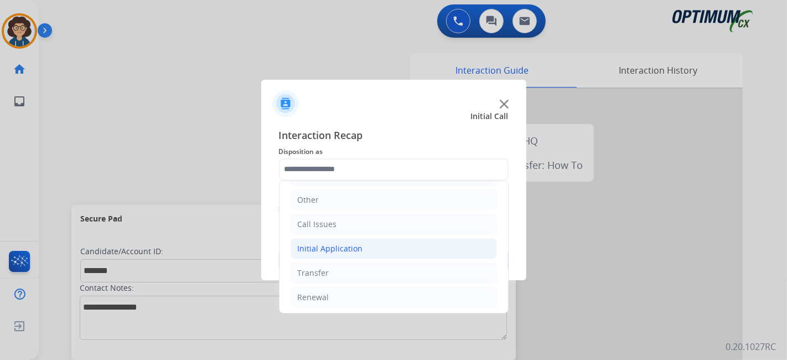
click at [381, 249] on li "Initial Application" at bounding box center [394, 248] width 207 height 21
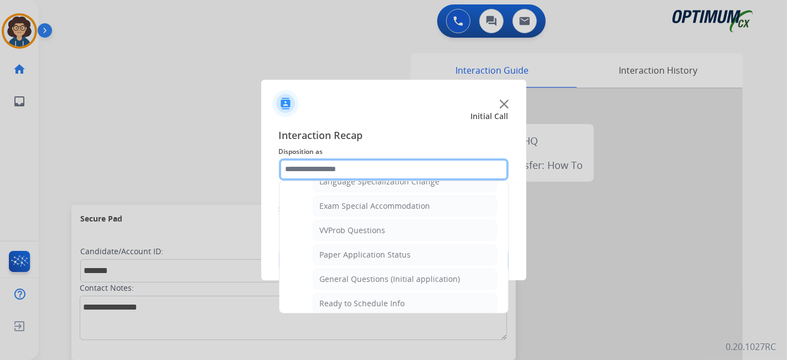
scroll to position [575, 0]
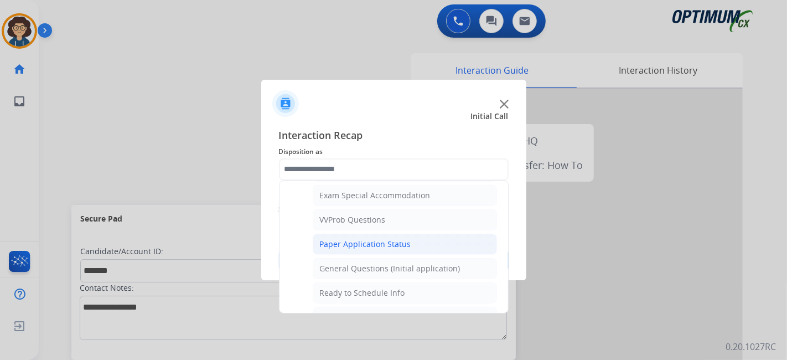
click at [427, 246] on li "Paper Application Status" at bounding box center [405, 244] width 184 height 21
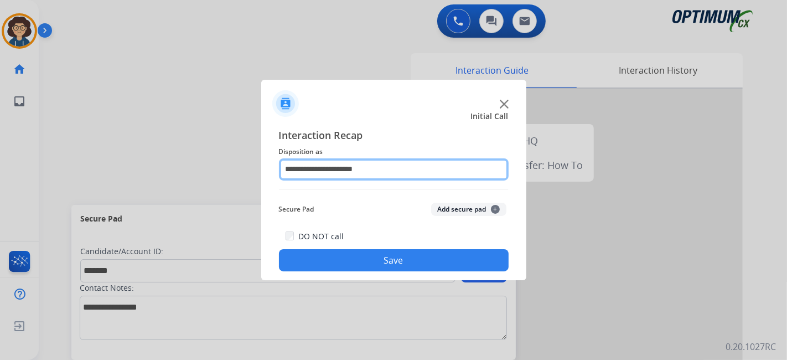
click at [469, 158] on input "**********" at bounding box center [394, 169] width 230 height 22
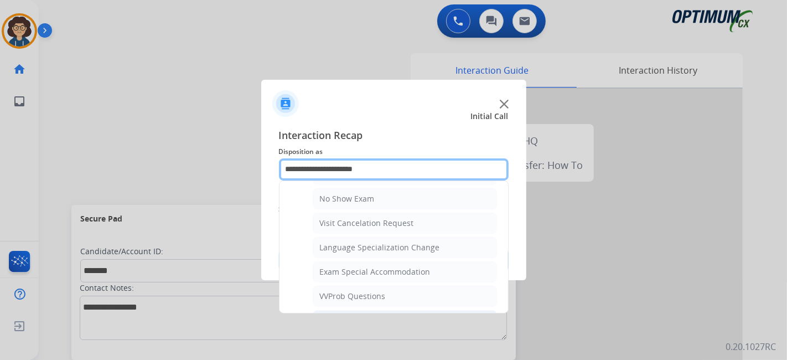
scroll to position [585, 0]
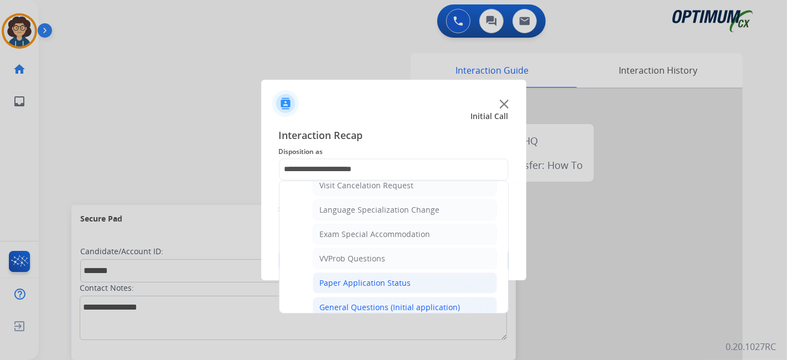
click at [404, 297] on li "General Questions (Initial application)" at bounding box center [405, 307] width 184 height 21
type input "**********"
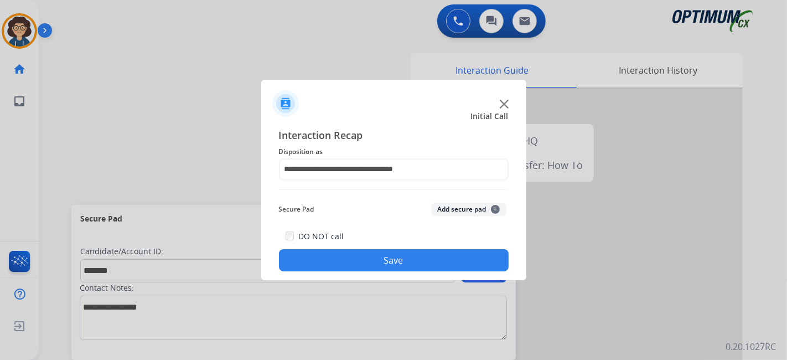
click at [470, 220] on div "Secure Pad Add secure pad +" at bounding box center [394, 209] width 230 height 22
click at [470, 213] on button "Add secure pad +" at bounding box center [468, 209] width 75 height 13
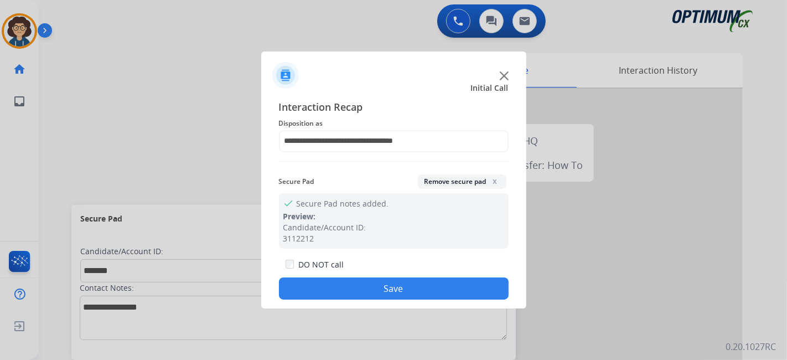
click at [421, 292] on button "Save" at bounding box center [394, 288] width 230 height 22
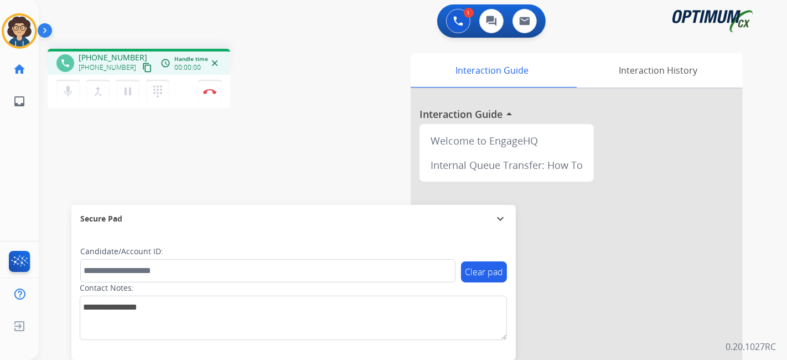
drag, startPoint x: 136, startPoint y: 65, endPoint x: 173, endPoint y: 11, distance: 66.5
click at [142, 65] on mat-icon "content_copy" at bounding box center [147, 68] width 10 height 10
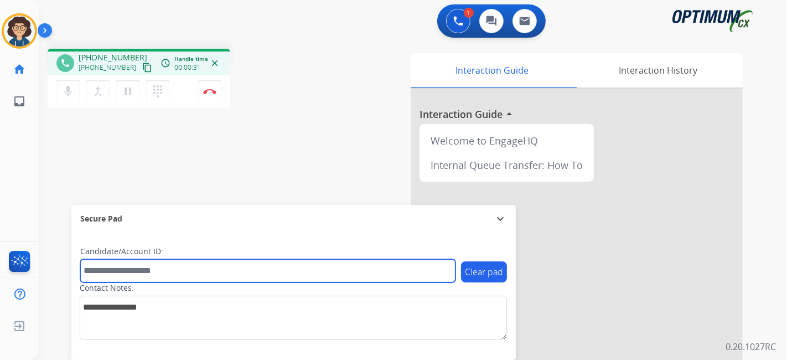
click at [155, 270] on input "text" at bounding box center [267, 270] width 375 height 23
paste input "*******"
type input "*******"
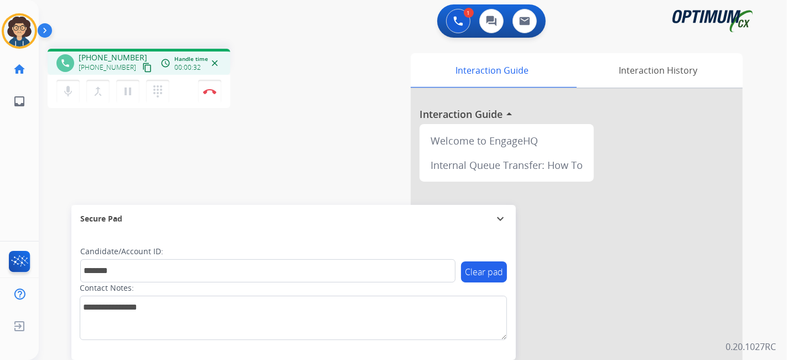
click at [219, 177] on div "phone [PHONE_NUMBER] [PHONE_NUMBER] content_copy access_time Call metrics Queue…" at bounding box center [400, 271] width 722 height 462
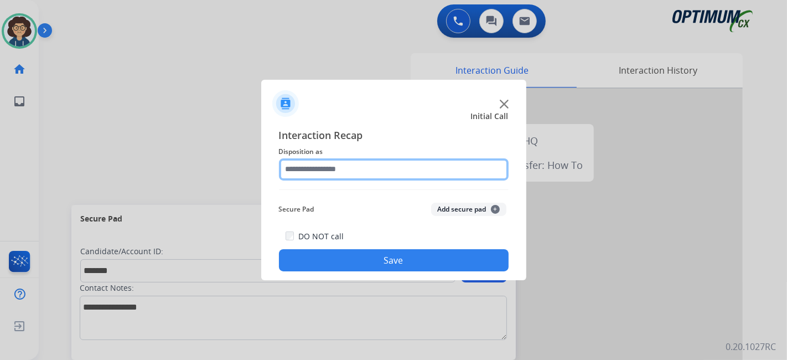
click at [396, 164] on input "text" at bounding box center [394, 169] width 230 height 22
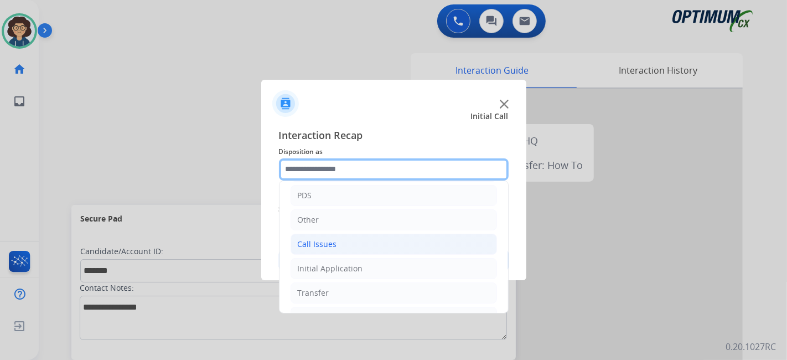
scroll to position [73, 0]
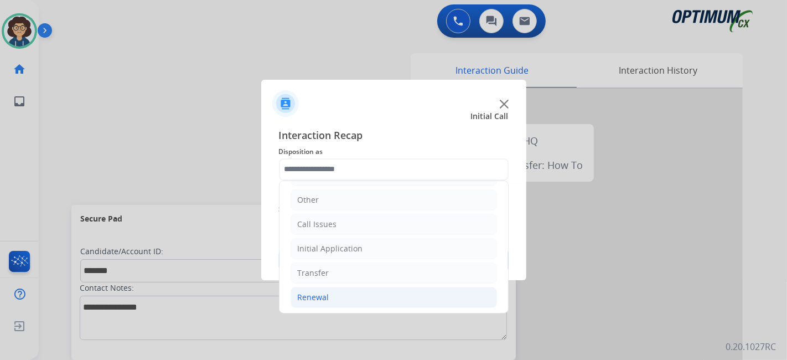
click at [349, 302] on li "Renewal" at bounding box center [394, 297] width 207 height 21
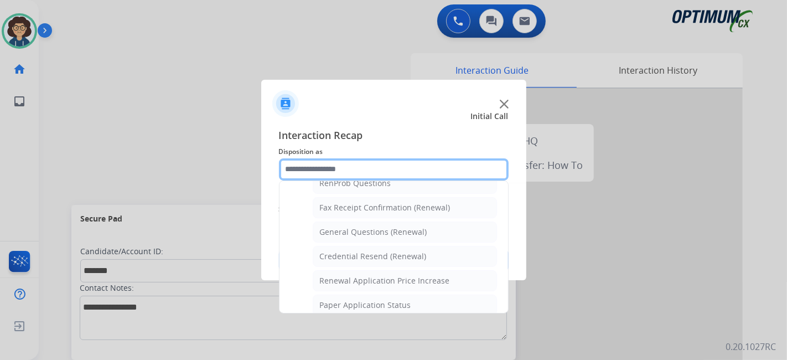
scroll to position [290, 0]
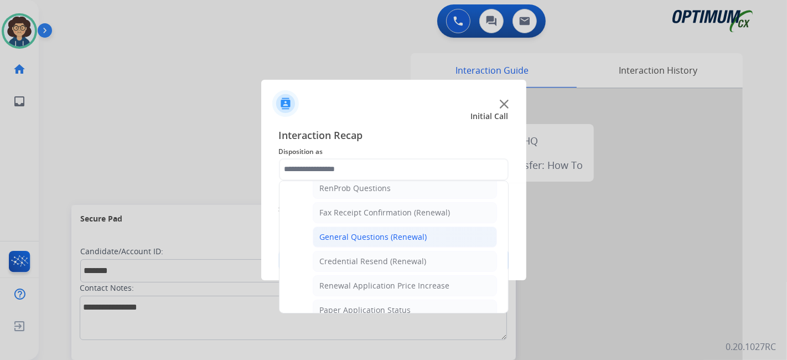
click at [449, 236] on li "General Questions (Renewal)" at bounding box center [405, 236] width 184 height 21
type input "**********"
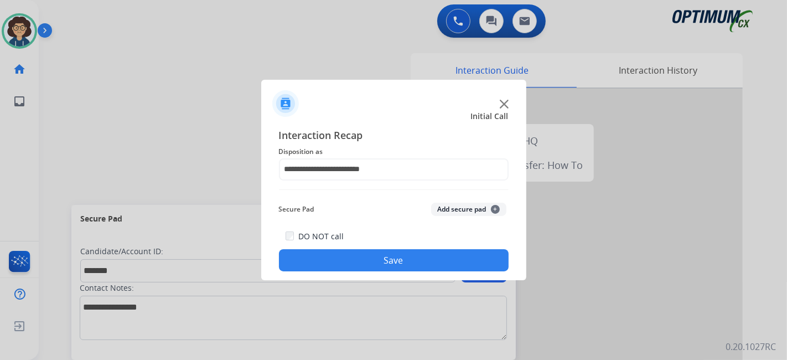
click at [441, 214] on button "Add secure pad +" at bounding box center [468, 209] width 75 height 13
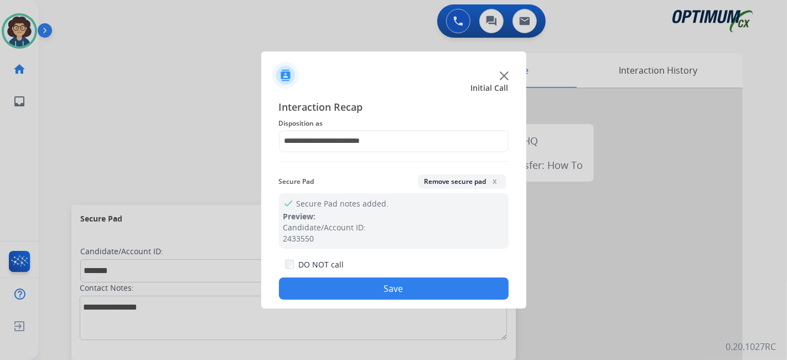
click at [410, 278] on button "Save" at bounding box center [394, 288] width 230 height 22
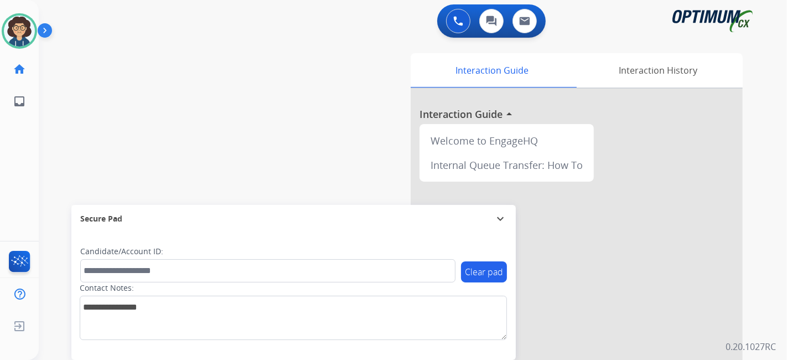
click at [275, 148] on div "swap_horiz Break voice bridge close_fullscreen Connect 3-Way Call merge_type Se…" at bounding box center [400, 271] width 722 height 462
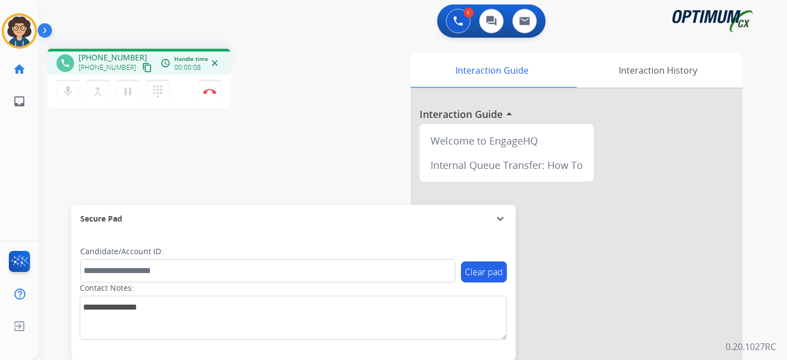
click at [142, 66] on mat-icon "content_copy" at bounding box center [147, 68] width 10 height 10
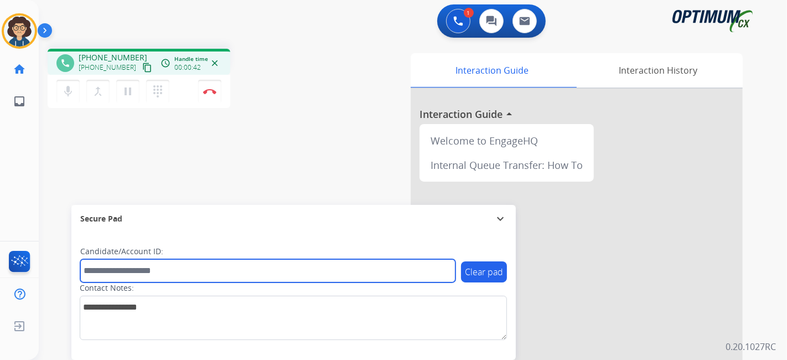
click at [199, 271] on input "text" at bounding box center [267, 270] width 375 height 23
paste input "*******"
type input "*******"
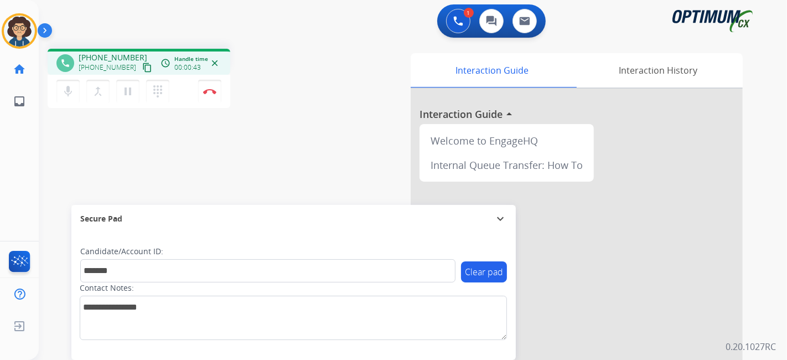
click at [274, 163] on div "phone [PHONE_NUMBER] [PHONE_NUMBER] content_copy access_time Call metrics Queue…" at bounding box center [400, 271] width 722 height 462
click at [784, 191] on div "0 Voice Interactions 0 Chat Interactions 0 Email Interactions phone [PHONE_NUMB…" at bounding box center [413, 180] width 749 height 360
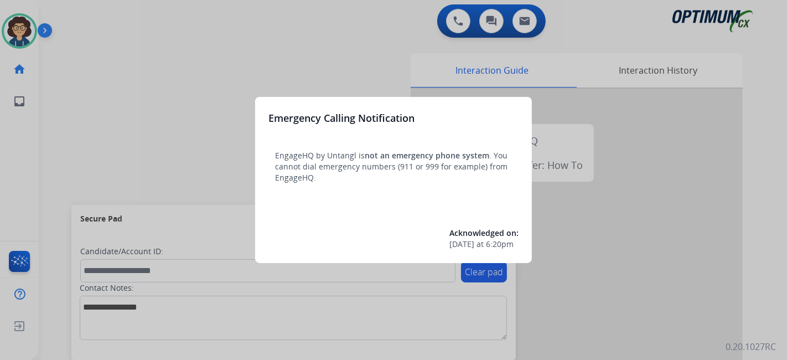
click at [46, 130] on div at bounding box center [393, 180] width 787 height 360
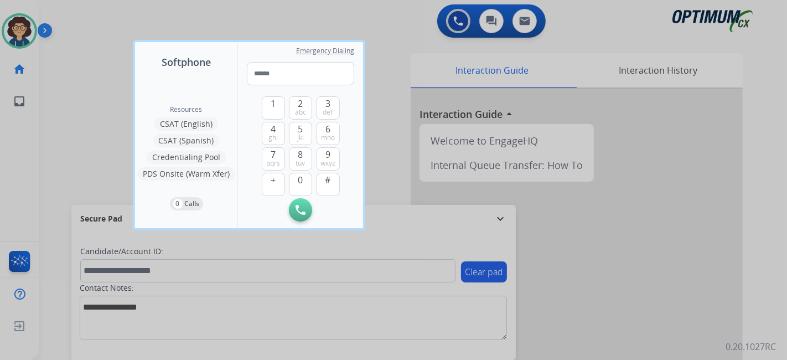
click at [59, 125] on div at bounding box center [393, 180] width 787 height 360
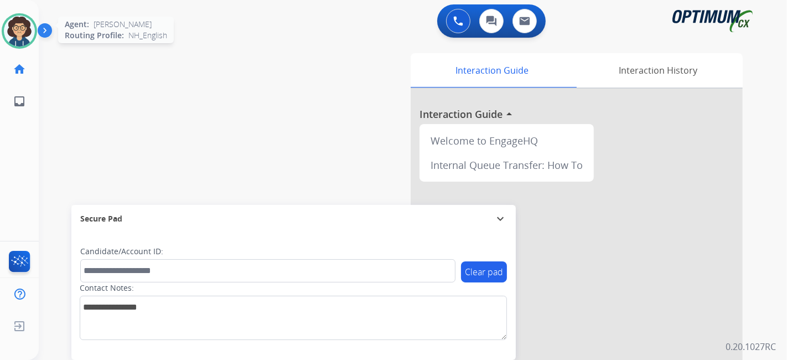
click at [19, 33] on img at bounding box center [19, 31] width 31 height 31
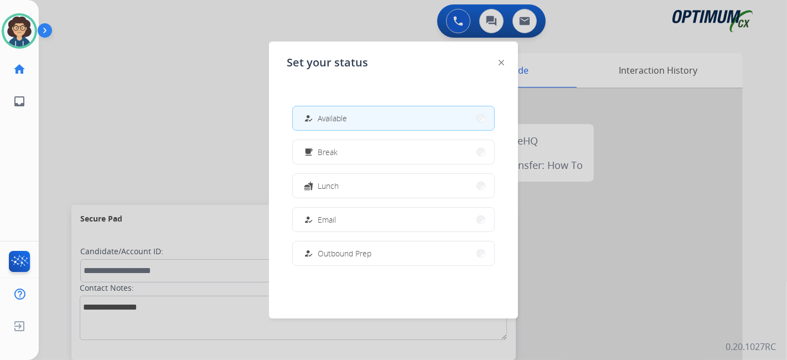
click at [114, 144] on div at bounding box center [393, 180] width 787 height 360
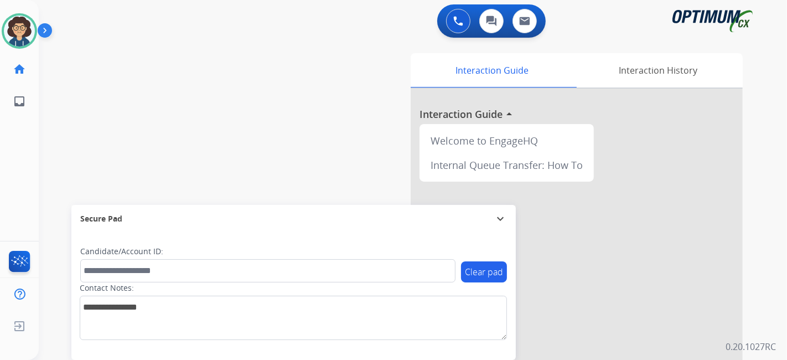
click at [103, 127] on div "swap_horiz Break voice bridge close_fullscreen Connect 3-Way Call merge_type Se…" at bounding box center [400, 271] width 722 height 462
click at [14, 30] on img at bounding box center [19, 31] width 31 height 31
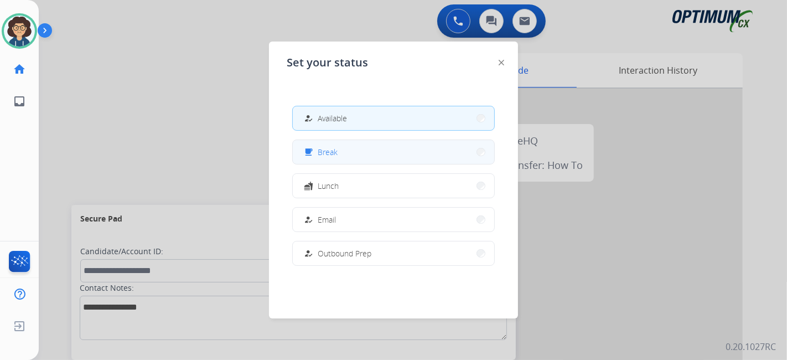
click at [373, 150] on button "free_breakfast Break" at bounding box center [394, 152] width 202 height 24
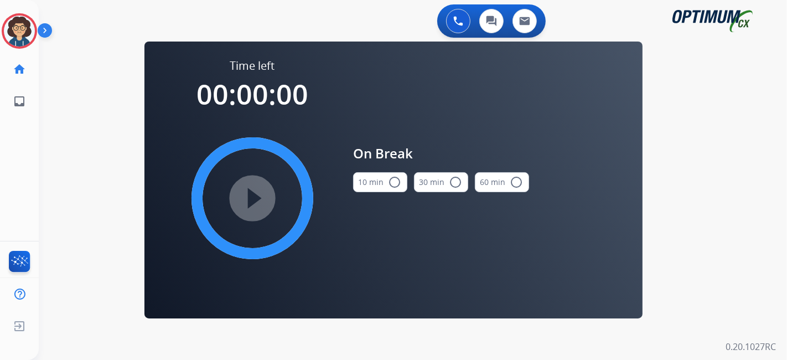
click at [376, 174] on button "10 min radio_button_unchecked" at bounding box center [380, 182] width 54 height 20
click at [259, 205] on mat-icon "play_circle_filled" at bounding box center [252, 198] width 13 height 13
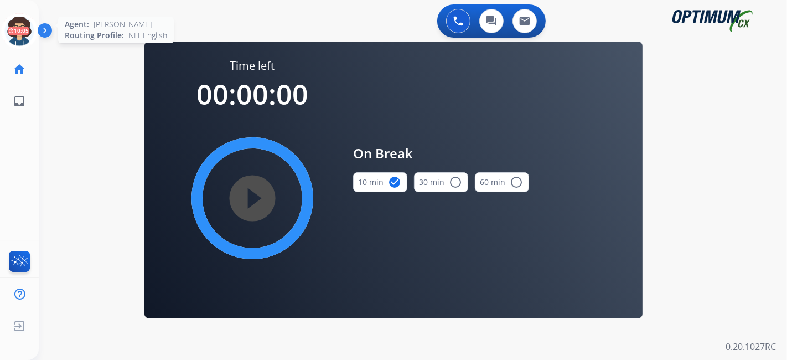
click at [22, 32] on icon at bounding box center [20, 31] width 36 height 36
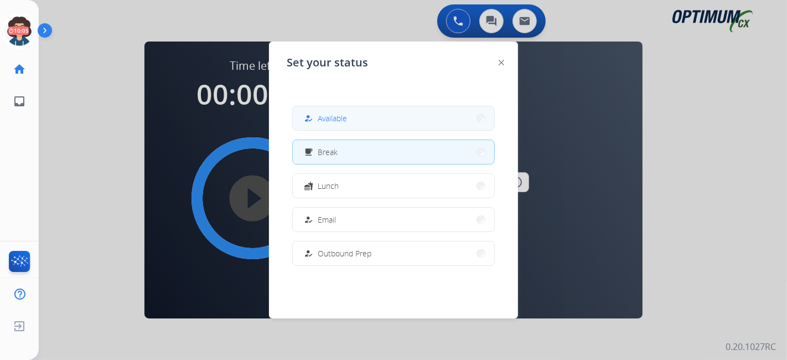
click at [333, 119] on span "Available" at bounding box center [332, 118] width 29 height 12
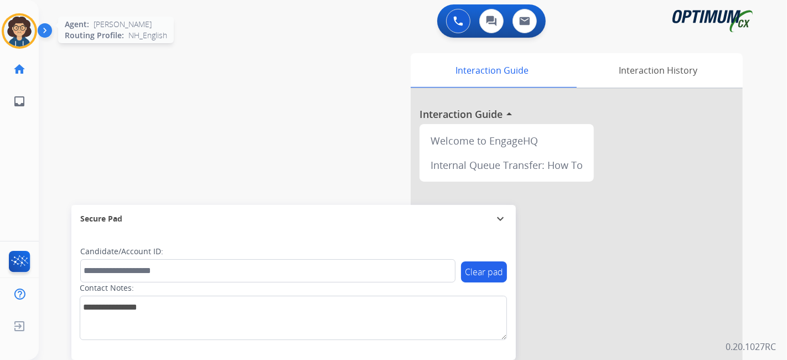
click at [6, 32] on img at bounding box center [19, 31] width 31 height 31
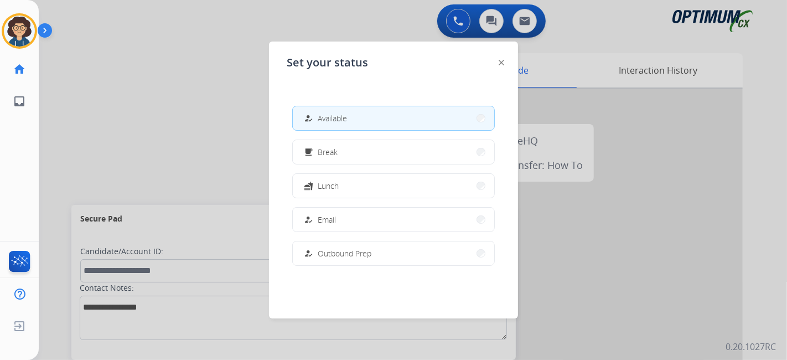
click at [139, 129] on div at bounding box center [393, 180] width 787 height 360
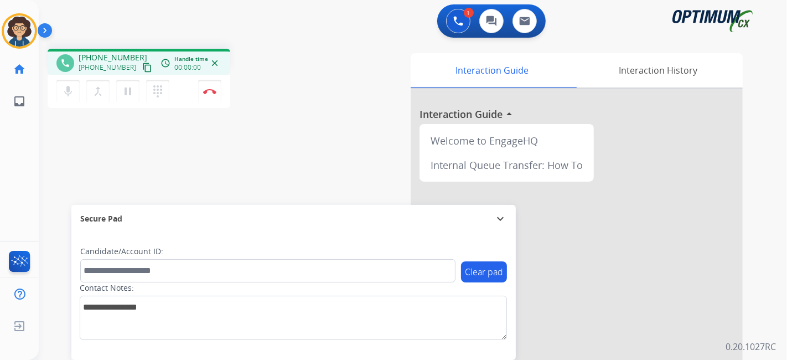
click at [142, 63] on mat-icon "content_copy" at bounding box center [147, 68] width 10 height 10
click at [787, 254] on div "1 Voice Interactions 0 Chat Interactions 0 Email Interactions phone +1661714016…" at bounding box center [413, 180] width 749 height 360
click at [215, 92] on img at bounding box center [209, 92] width 13 height 6
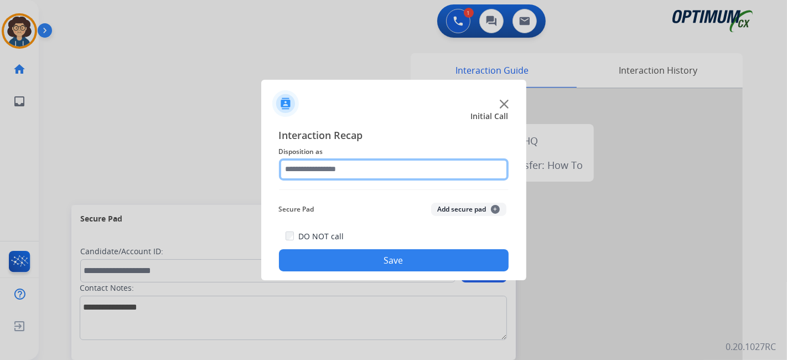
click at [405, 176] on input "text" at bounding box center [394, 169] width 230 height 22
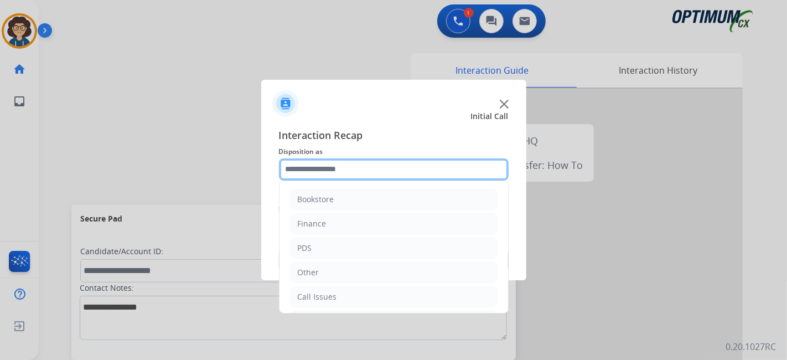
scroll to position [73, 0]
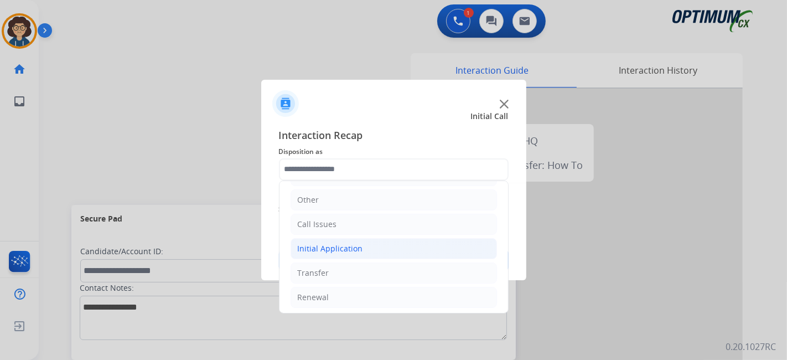
click at [386, 253] on li "Initial Application" at bounding box center [394, 248] width 207 height 21
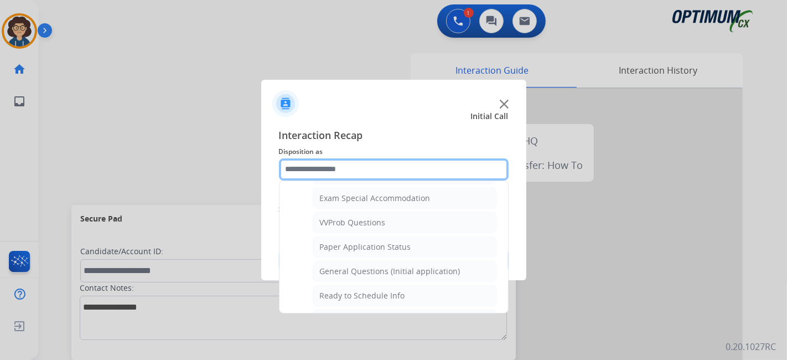
scroll to position [577, 0]
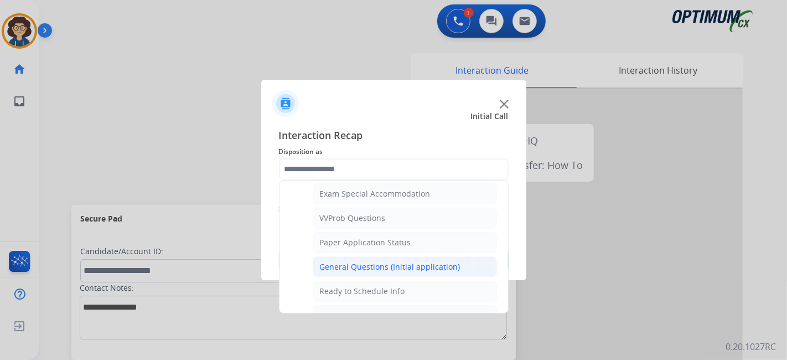
click at [426, 261] on div "General Questions (Initial application)" at bounding box center [390, 266] width 141 height 11
type input "**********"
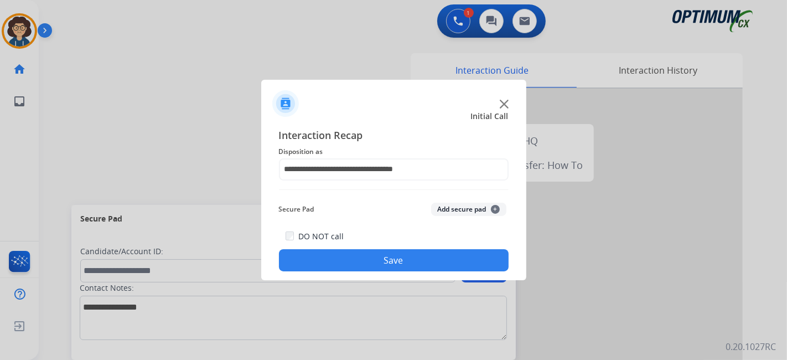
click at [410, 258] on button "Save" at bounding box center [394, 260] width 230 height 22
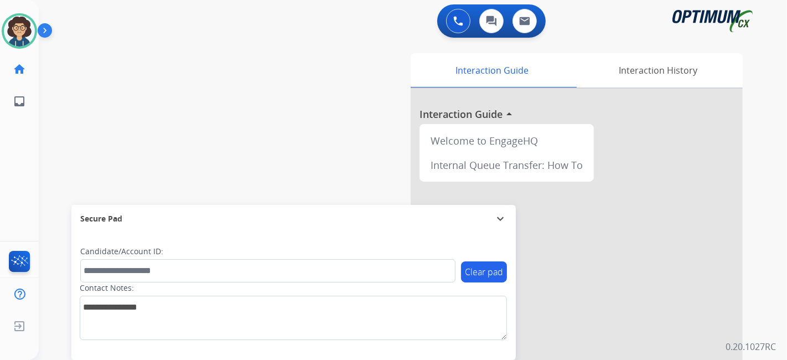
click at [787, 260] on div "0 Voice Interactions 0 Chat Interactions 0 Email Interactions swap_horiz Break …" at bounding box center [413, 180] width 749 height 360
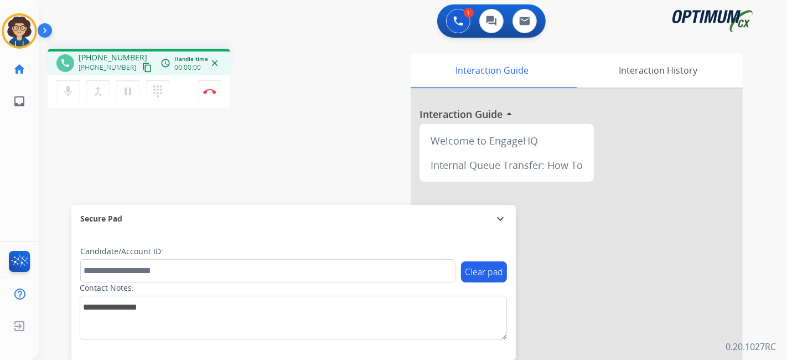
click at [141, 72] on button "content_copy" at bounding box center [147, 67] width 13 height 13
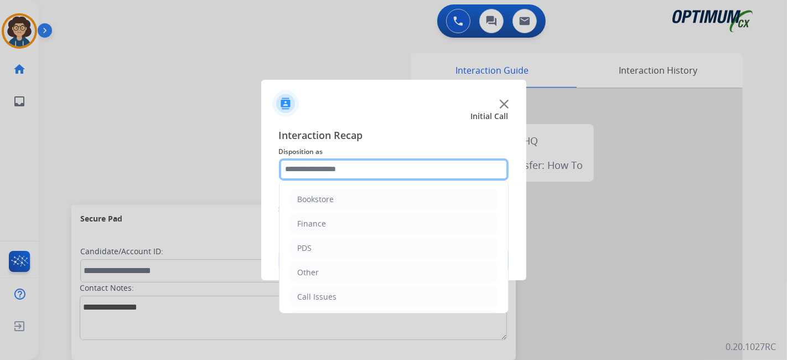
click at [375, 173] on input "text" at bounding box center [394, 169] width 230 height 22
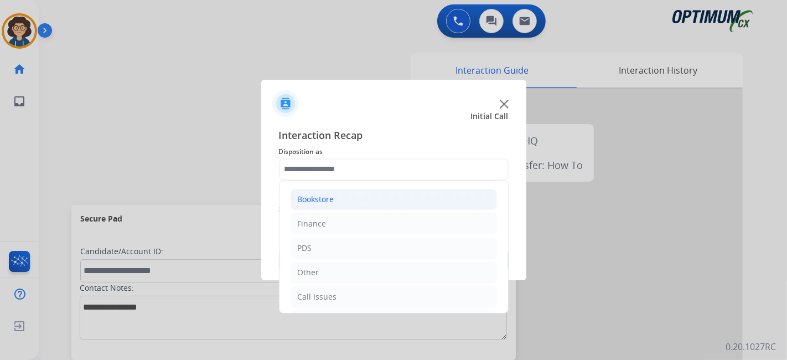
click at [351, 205] on li "Bookstore" at bounding box center [394, 199] width 207 height 21
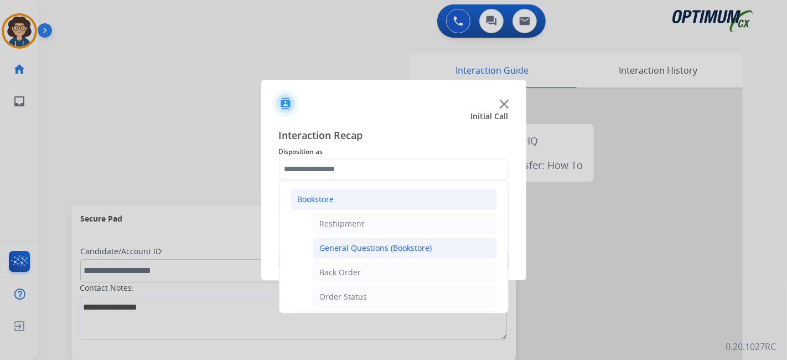
click at [437, 248] on li "General Questions (Bookstore)" at bounding box center [405, 248] width 184 height 21
type input "**********"
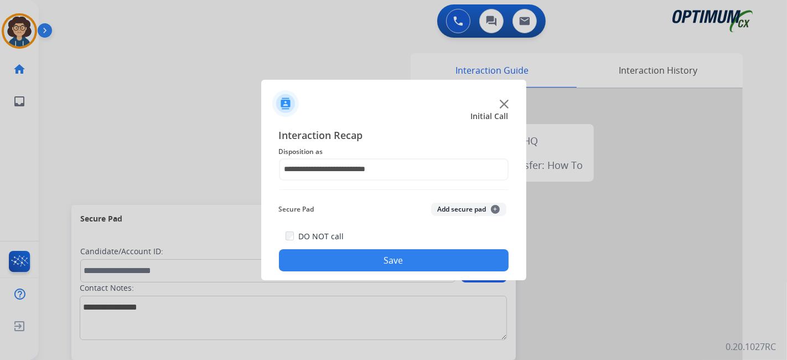
click at [373, 254] on button "Save" at bounding box center [394, 260] width 230 height 22
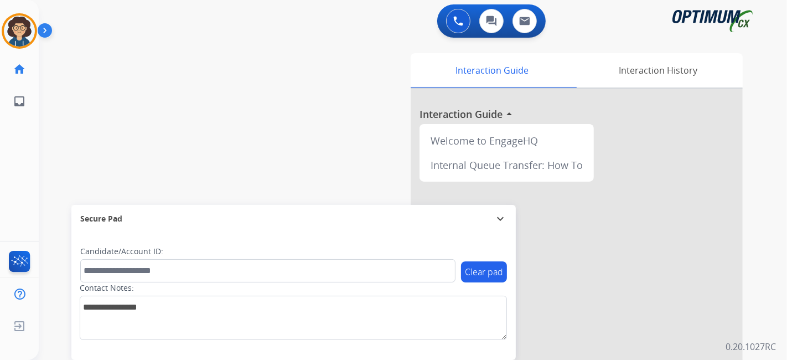
click at [351, 79] on div "Interaction Guide Interaction History Interaction Guide arrow_drop_up Welcome t…" at bounding box center [537, 277] width 413 height 449
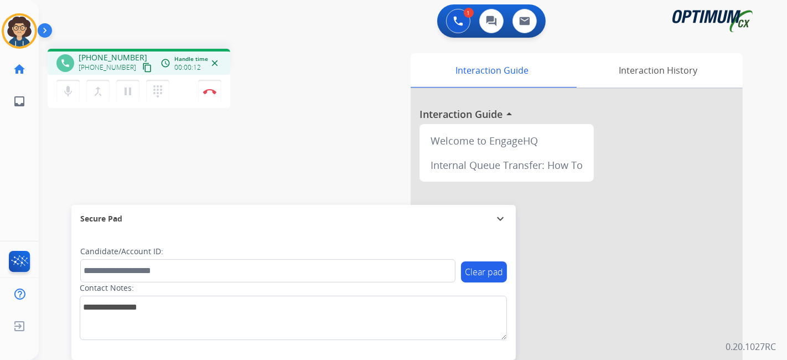
drag, startPoint x: 132, startPoint y: 62, endPoint x: 159, endPoint y: 33, distance: 40.0
click at [141, 61] on button "content_copy" at bounding box center [147, 67] width 13 height 13
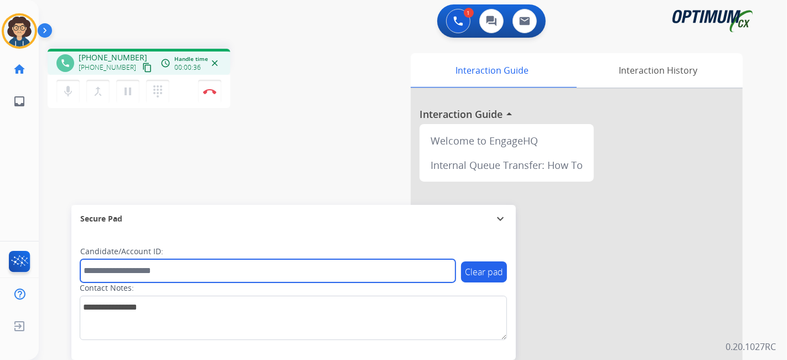
click at [199, 268] on input "text" at bounding box center [267, 270] width 375 height 23
paste input "*******"
type input "*******"
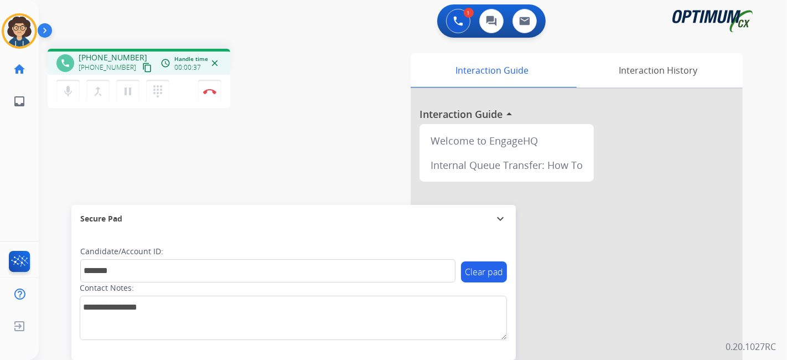
click at [224, 173] on div "phone +19403002430 +19403002430 content_copy access_time Call metrics Queue 00:…" at bounding box center [400, 271] width 722 height 462
click at [312, 120] on div "phone +19403002430 +19403002430 content_copy access_time Call metrics Queue 00:…" at bounding box center [400, 271] width 722 height 462
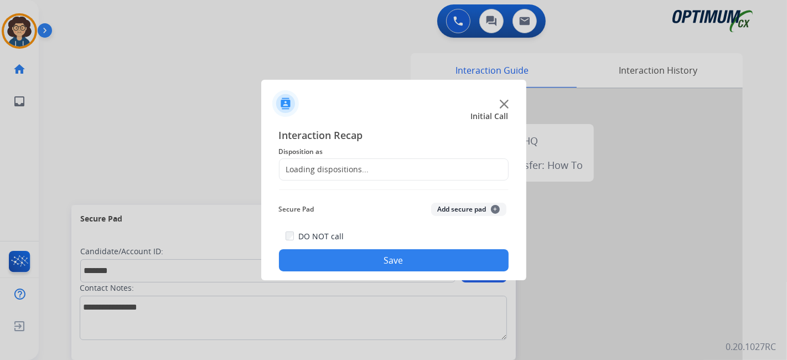
click at [348, 164] on div "Loading dispositions..." at bounding box center [325, 169] width 90 height 11
click at [348, 167] on div "Loading dispositions..." at bounding box center [325, 169] width 90 height 11
click at [452, 211] on button "Add secure pad +" at bounding box center [468, 209] width 75 height 13
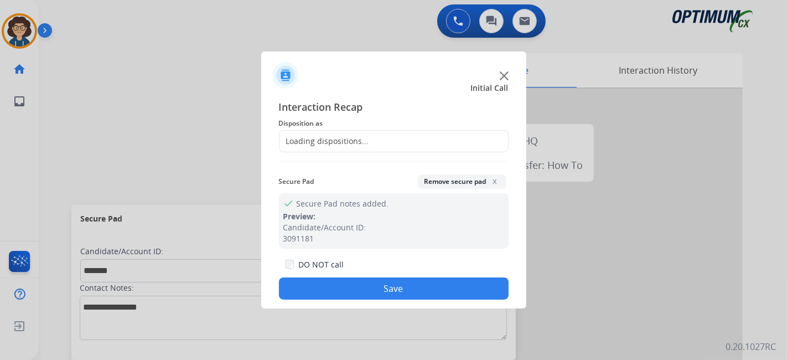
click at [379, 141] on div "Loading dispositions..." at bounding box center [394, 141] width 230 height 22
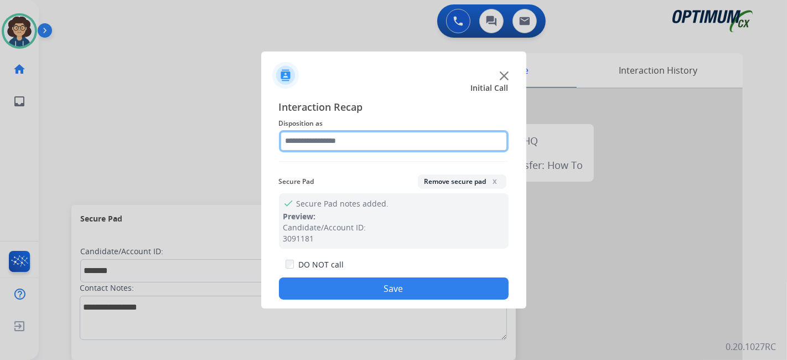
click at [392, 141] on input "text" at bounding box center [394, 141] width 230 height 22
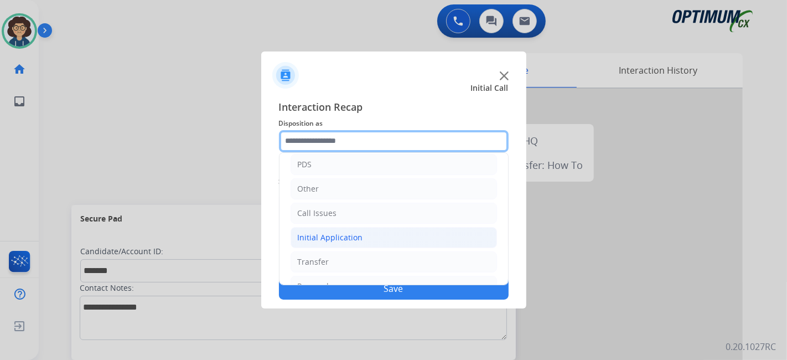
scroll to position [73, 0]
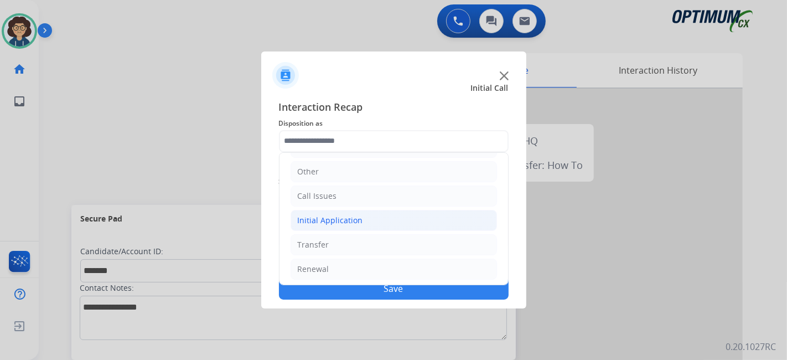
click at [358, 218] on div "Initial Application" at bounding box center [330, 220] width 65 height 11
click at [509, 163] on div "Interaction Recap Disposition as Bookstore Finance PDS Other Call Issues Initia…" at bounding box center [393, 199] width 265 height 219
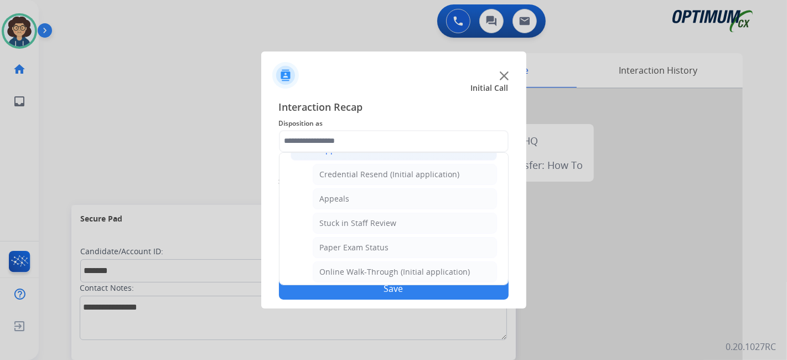
scroll to position [0, 0]
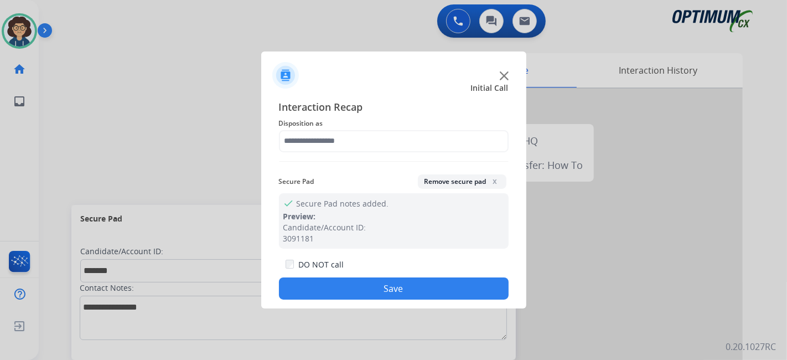
drag, startPoint x: 504, startPoint y: 162, endPoint x: 507, endPoint y: 204, distance: 42.7
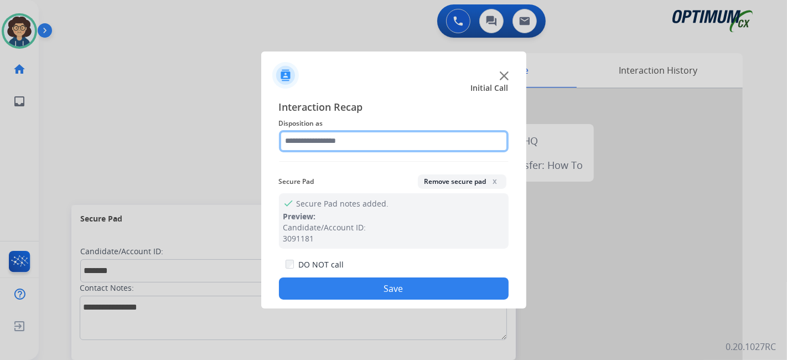
click at [480, 151] on input "text" at bounding box center [394, 141] width 230 height 22
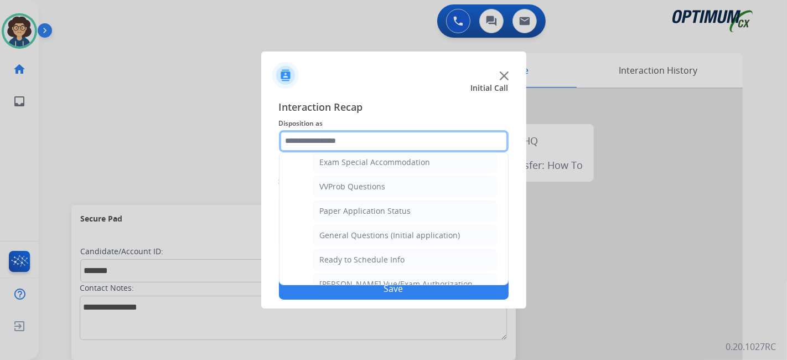
scroll to position [585, 0]
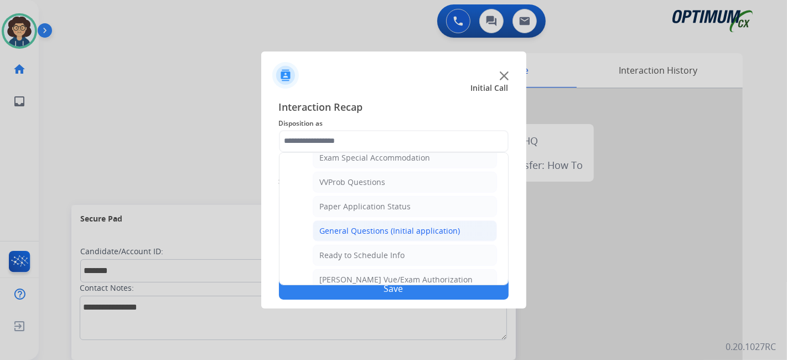
click at [437, 228] on li "General Questions (Initial application)" at bounding box center [405, 230] width 184 height 21
type input "**********"
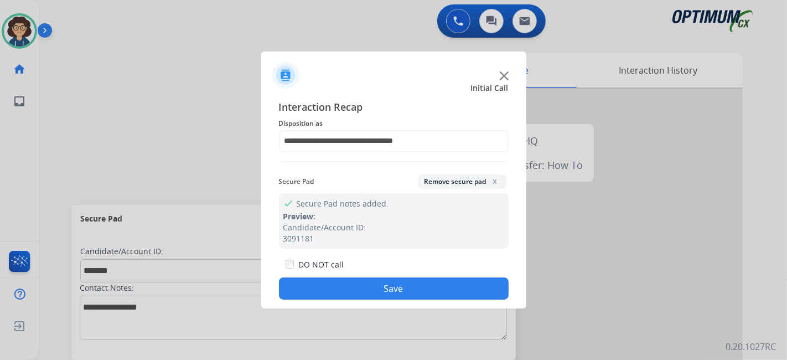
click at [380, 287] on button "Save" at bounding box center [394, 288] width 230 height 22
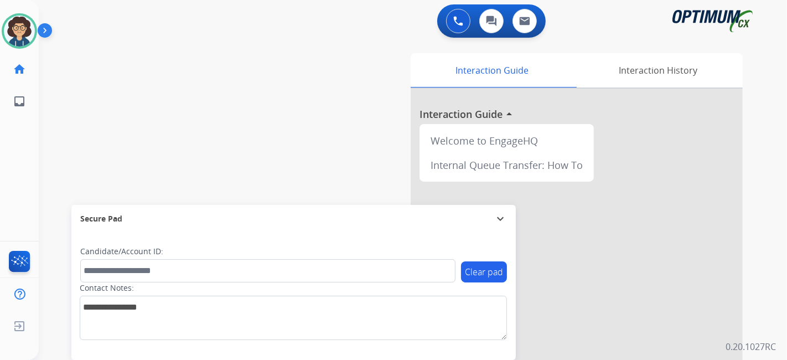
drag, startPoint x: 87, startPoint y: 159, endPoint x: 68, endPoint y: 153, distance: 20.3
click at [86, 156] on div "swap_horiz Break voice bridge close_fullscreen Connect 3-Way Call merge_type Se…" at bounding box center [400, 271] width 722 height 462
click at [28, 34] on img at bounding box center [19, 31] width 31 height 31
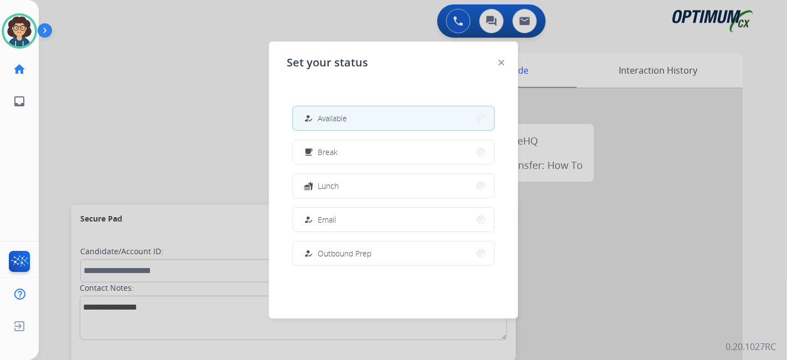
scroll to position [276, 0]
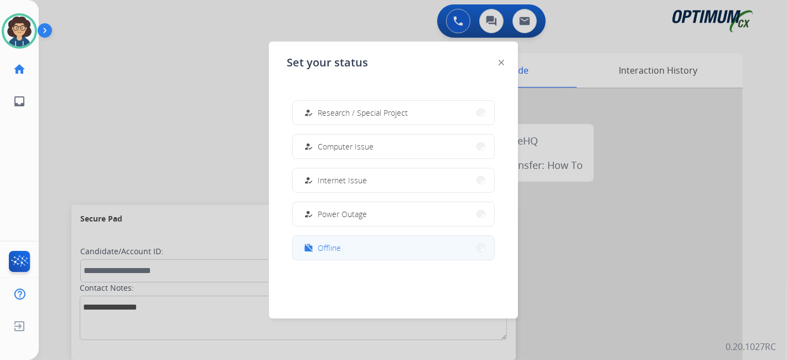
click at [356, 250] on button "work_off Offline" at bounding box center [394, 248] width 202 height 24
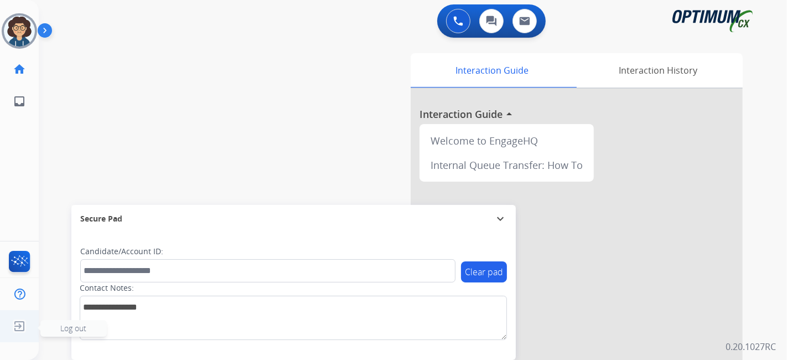
click at [23, 331] on img at bounding box center [19, 326] width 20 height 21
